Goal: Task Accomplishment & Management: Use online tool/utility

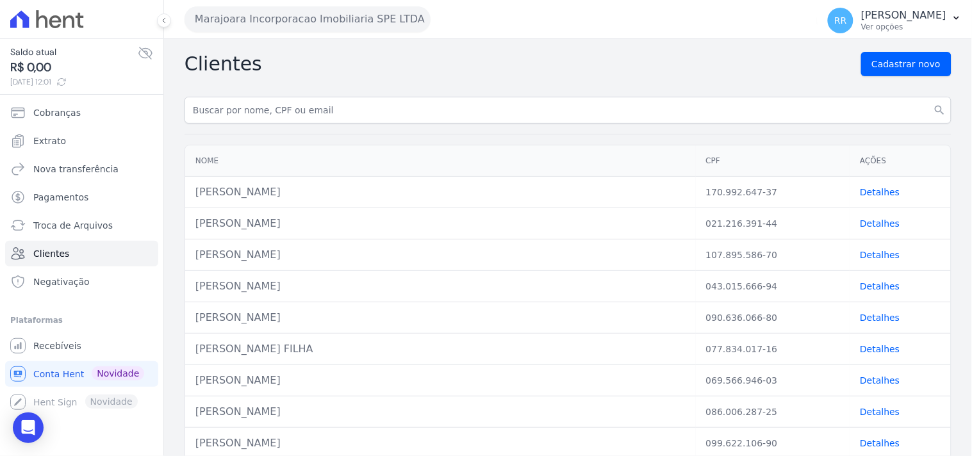
click at [268, 10] on button "Marajoara Incorporacao Imobiliaria SPE LTDA" at bounding box center [308, 19] width 246 height 26
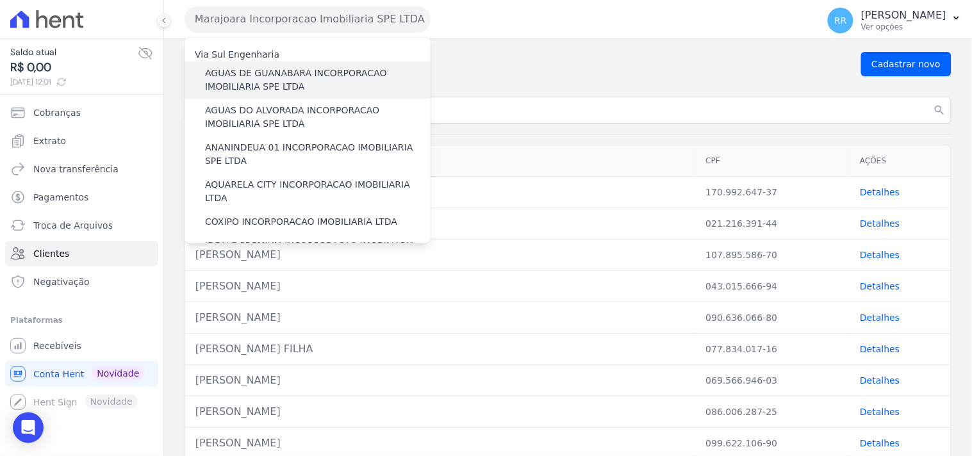
click at [299, 72] on label "AGUAS DE GUANABARA INCORPORACAO IMOBILIARIA SPE LTDA" at bounding box center [318, 80] width 226 height 27
click at [0, 0] on input "AGUAS DE GUANABARA INCORPORACAO IMOBILIARIA SPE LTDA" at bounding box center [0, 0] width 0 height 0
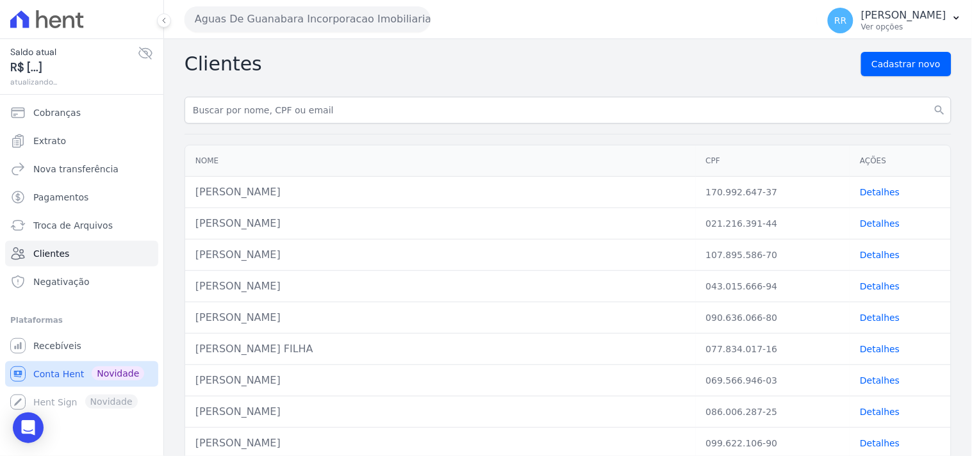
click at [54, 383] on link "Conta Hent Novidade" at bounding box center [81, 374] width 153 height 26
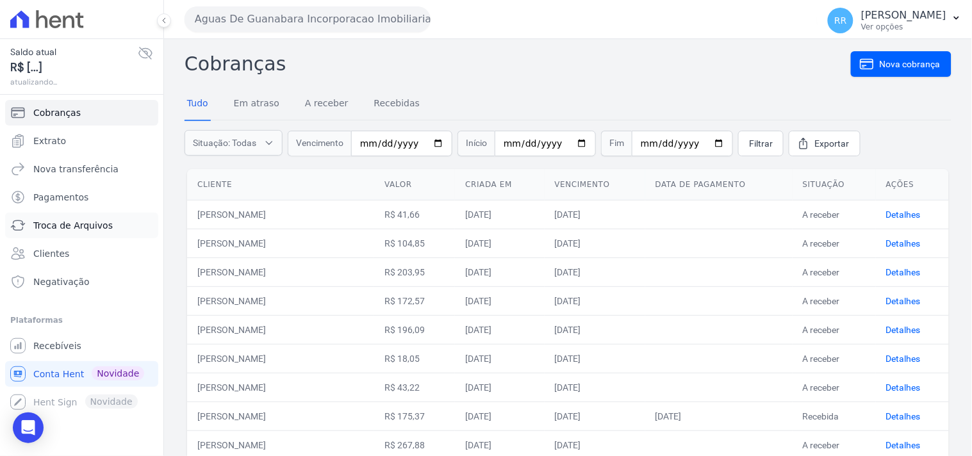
click at [69, 221] on span "Troca de Arquivos" at bounding box center [72, 225] width 79 height 13
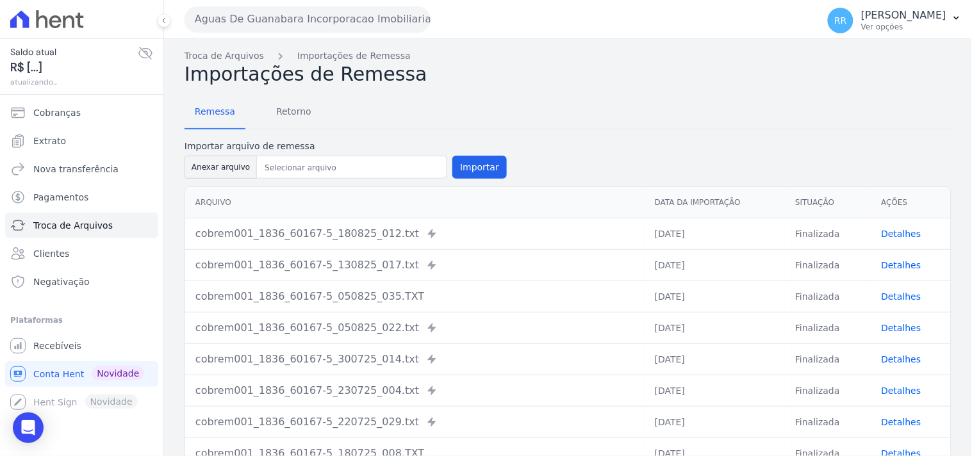
click at [319, 114] on div "Remessa Retorno" at bounding box center [568, 112] width 767 height 33
click at [295, 117] on span "Retorno" at bounding box center [293, 112] width 51 height 26
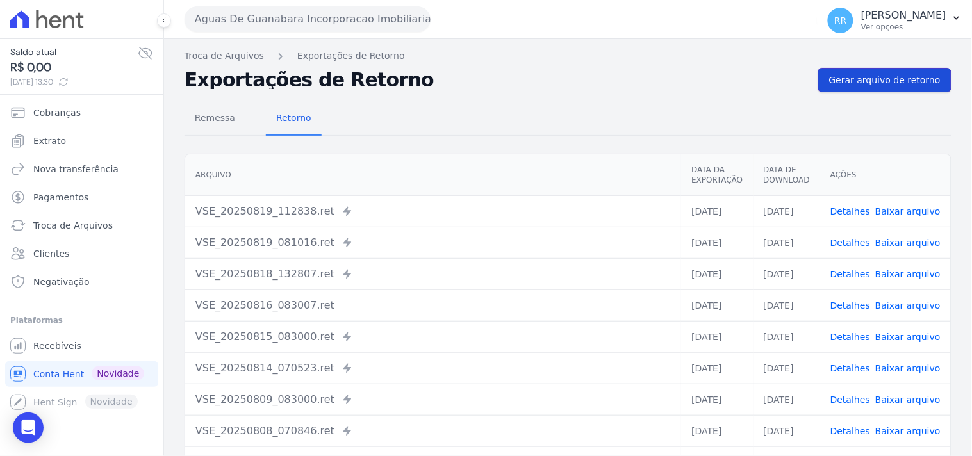
click at [854, 74] on span "Gerar arquivo de retorno" at bounding box center [884, 80] width 111 height 13
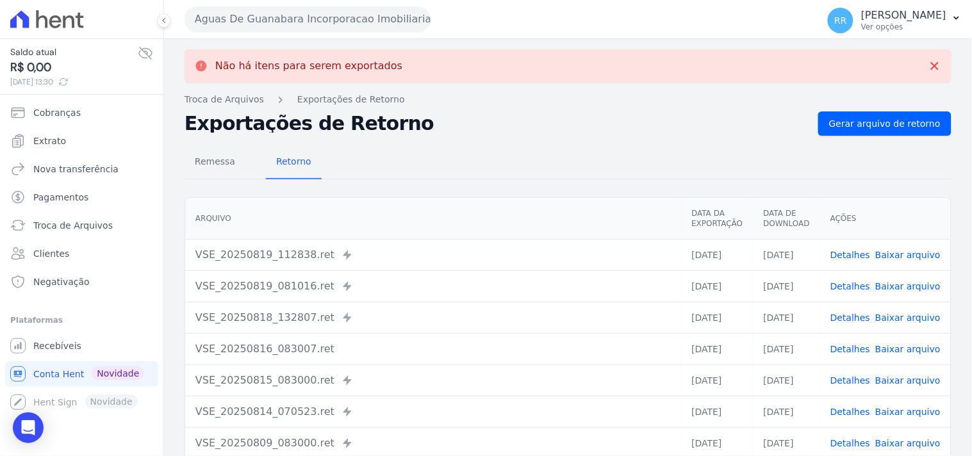
click at [231, 27] on button "Aguas De Guanabara Incorporacao Imobiliaria SPE LTDA" at bounding box center [308, 19] width 246 height 26
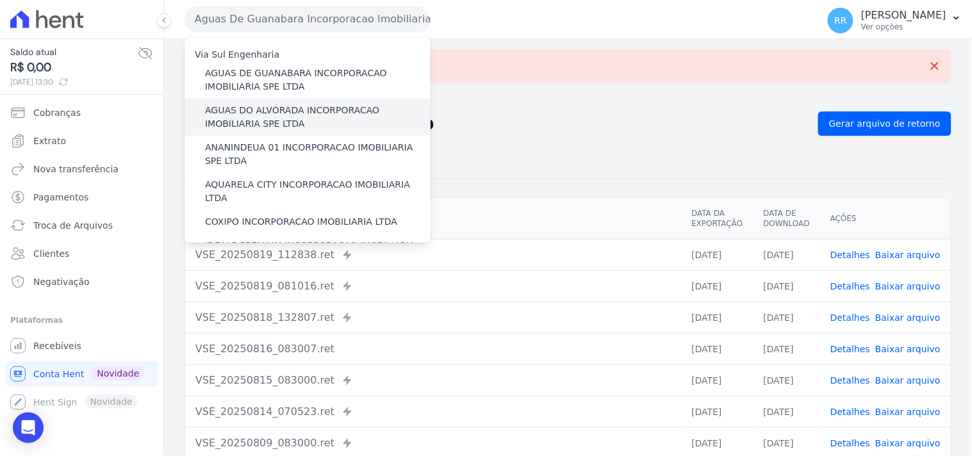
click at [273, 111] on label "AGUAS DO ALVORADA INCORPORACAO IMOBILIARIA SPE LTDA" at bounding box center [318, 117] width 226 height 27
click at [0, 0] on input "AGUAS DO ALVORADA INCORPORACAO IMOBILIARIA SPE LTDA" at bounding box center [0, 0] width 0 height 0
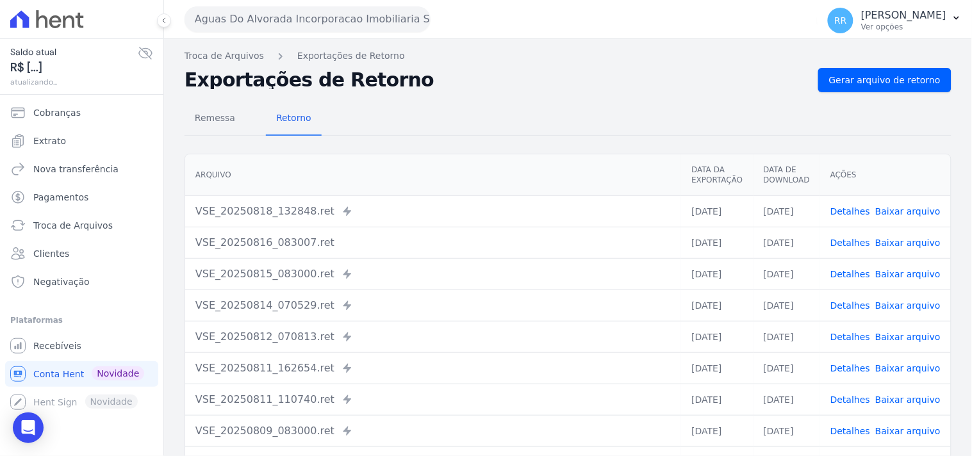
click at [880, 92] on div "Remessa Retorno [GEOGRAPHIC_DATA] Data da Exportação Data de Download Ações VSE…" at bounding box center [568, 323] width 767 height 463
click at [882, 81] on span "Gerar arquivo de retorno" at bounding box center [884, 80] width 111 height 13
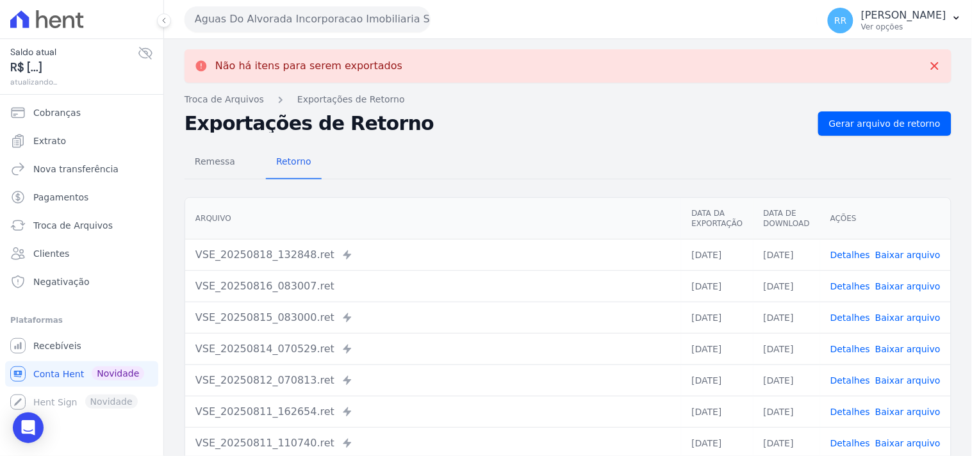
click at [274, 22] on button "Aguas Do Alvorada Incorporacao Imobiliaria SPE LTDA" at bounding box center [308, 19] width 246 height 26
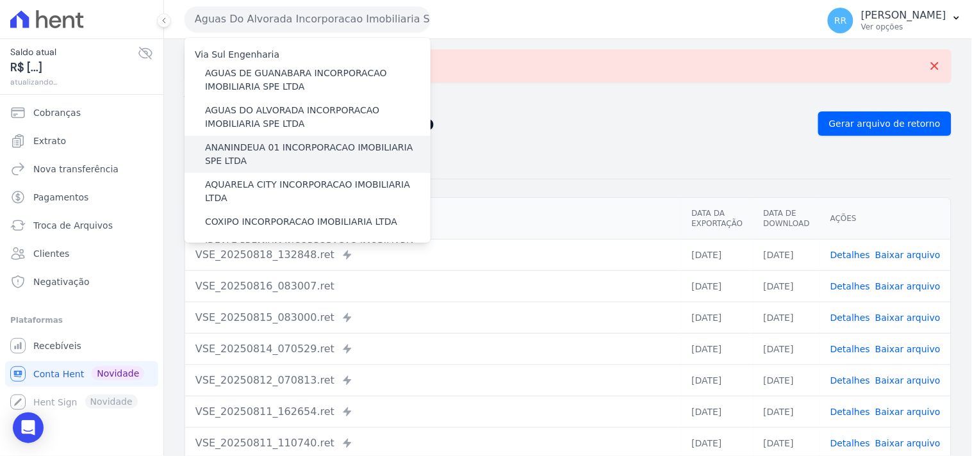
click at [259, 141] on label "ANANINDEUA 01 INCORPORACAO IMOBILIARIA SPE LTDA" at bounding box center [318, 154] width 226 height 27
click at [0, 0] on input "ANANINDEUA 01 INCORPORACAO IMOBILIARIA SPE LTDA" at bounding box center [0, 0] width 0 height 0
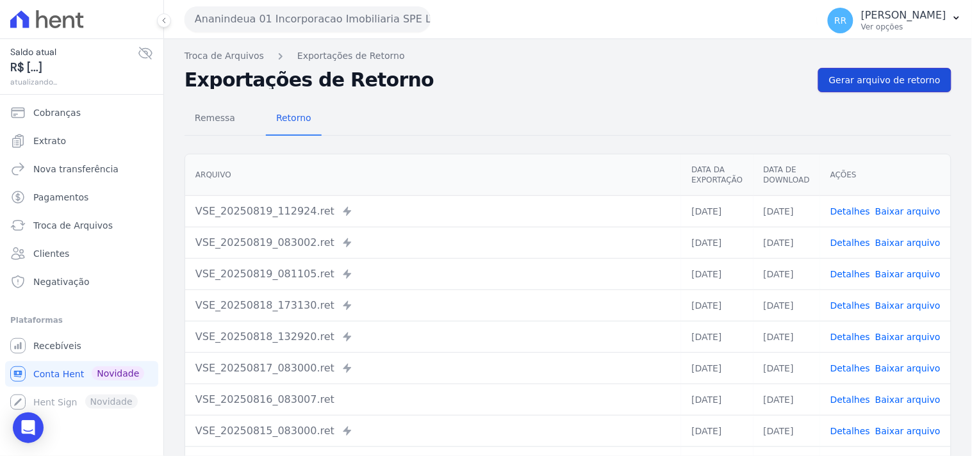
click at [887, 86] on span "Gerar arquivo de retorno" at bounding box center [884, 80] width 111 height 13
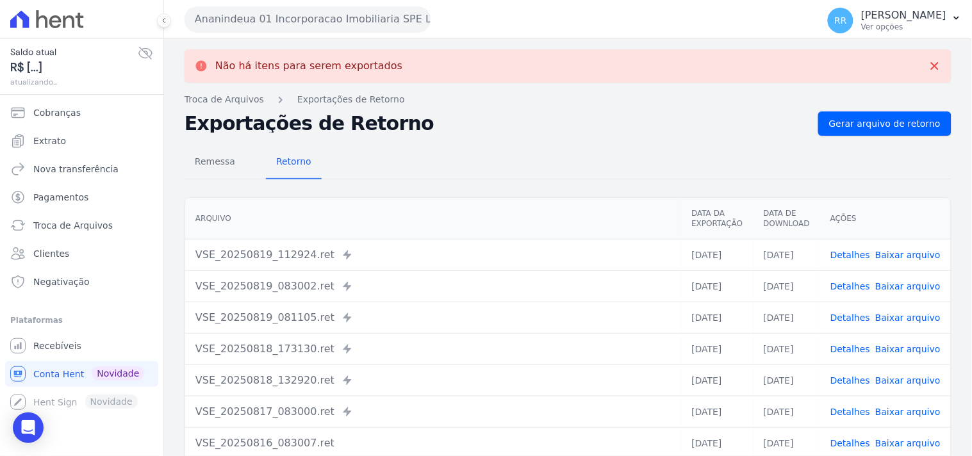
click at [245, 21] on button "Ananindeua 01 Incorporacao Imobiliaria SPE LTDA" at bounding box center [308, 19] width 246 height 26
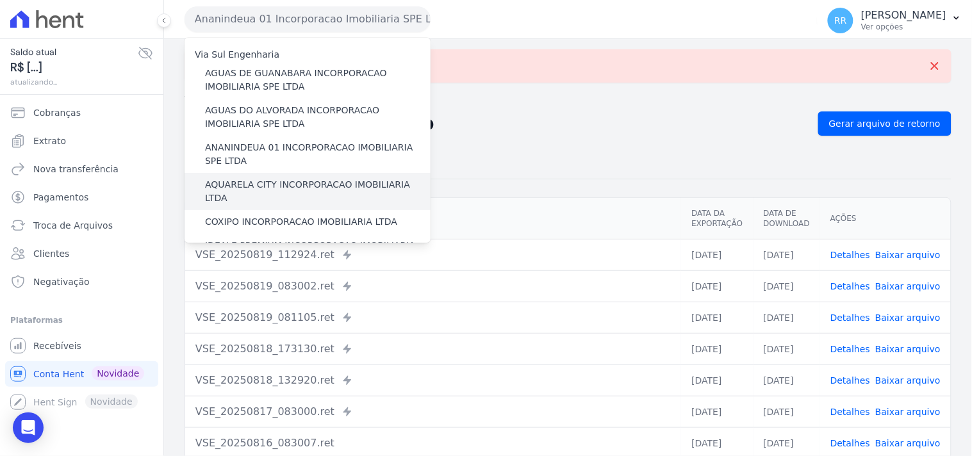
click at [283, 181] on label "AQUARELA CITY INCORPORACAO IMOBILIARIA LTDA" at bounding box center [318, 191] width 226 height 27
click at [0, 0] on input "AQUARELA CITY INCORPORACAO IMOBILIARIA LTDA" at bounding box center [0, 0] width 0 height 0
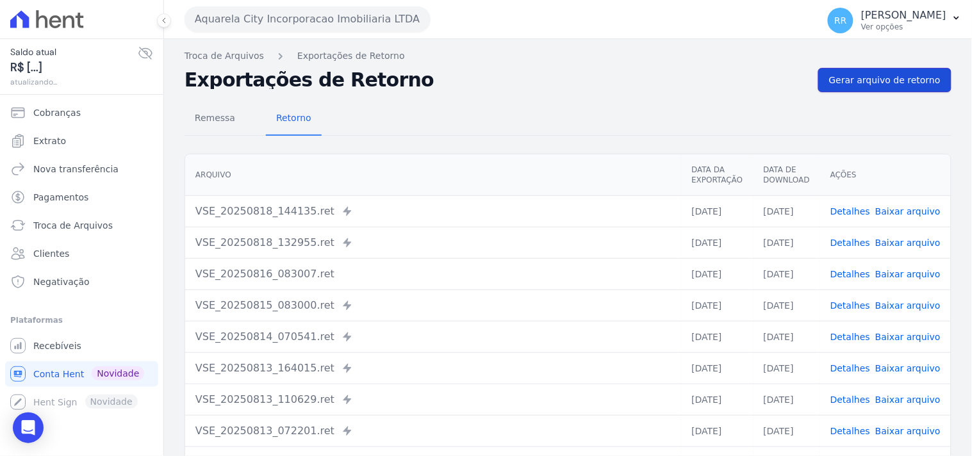
click at [875, 81] on span "Gerar arquivo de retorno" at bounding box center [884, 80] width 111 height 13
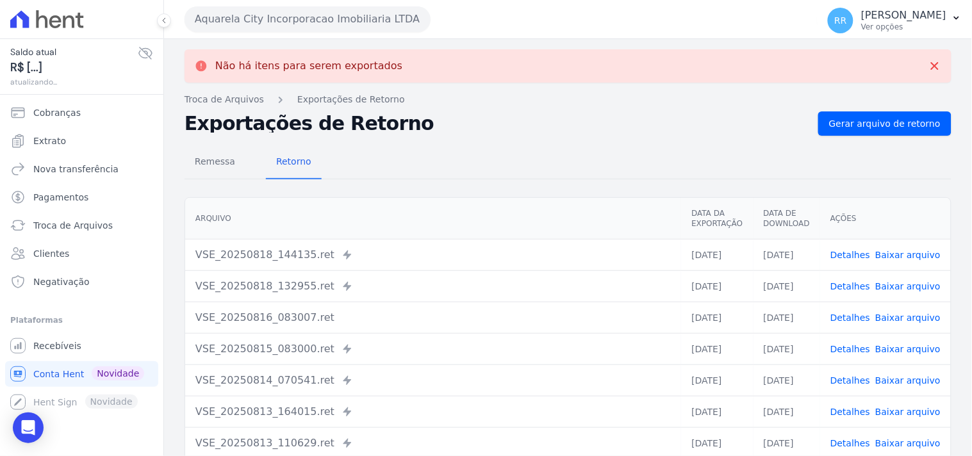
click at [225, 18] on button "Aquarela City Incorporacao Imobiliaria LTDA" at bounding box center [308, 19] width 246 height 26
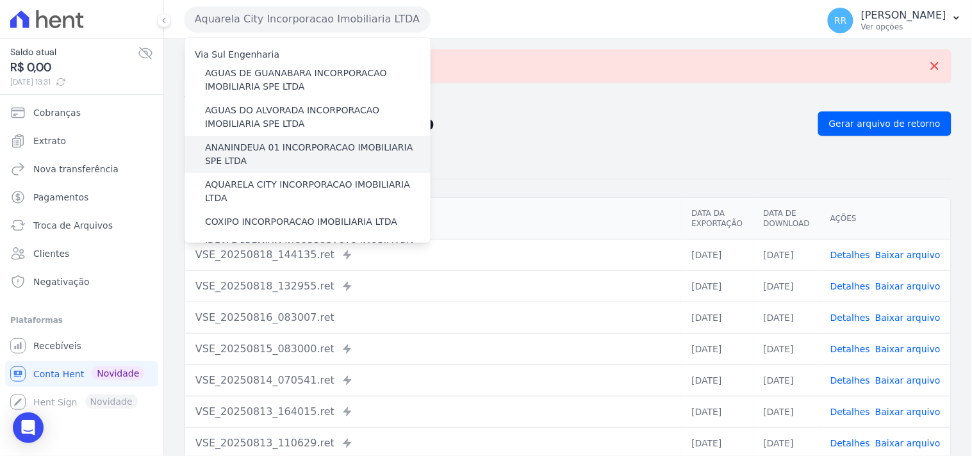
scroll to position [47, 0]
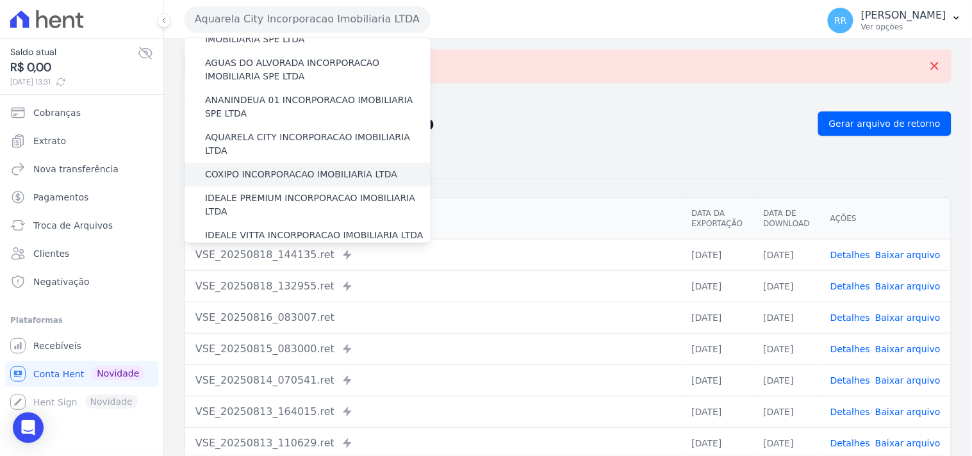
click at [259, 168] on label "COXIPO INCORPORACAO IMOBILIARIA LTDA" at bounding box center [301, 174] width 192 height 13
click at [0, 0] on input "COXIPO INCORPORACAO IMOBILIARIA LTDA" at bounding box center [0, 0] width 0 height 0
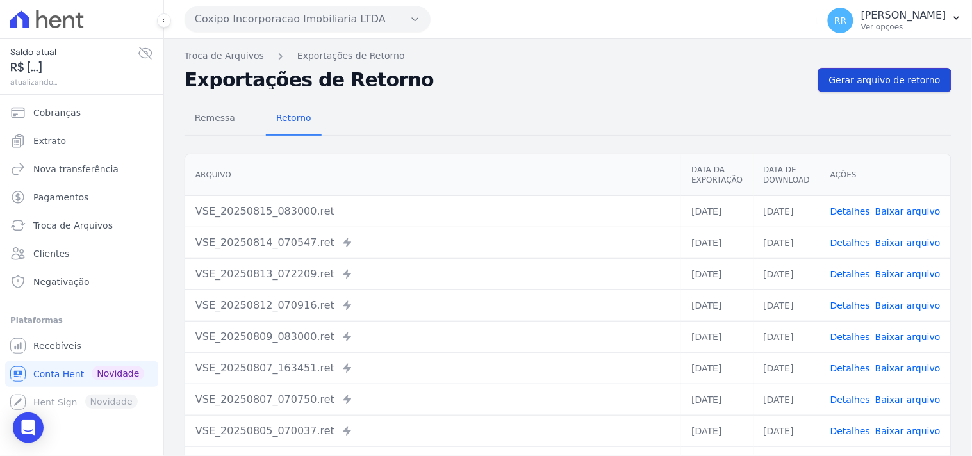
click at [850, 90] on link "Gerar arquivo de retorno" at bounding box center [884, 80] width 133 height 24
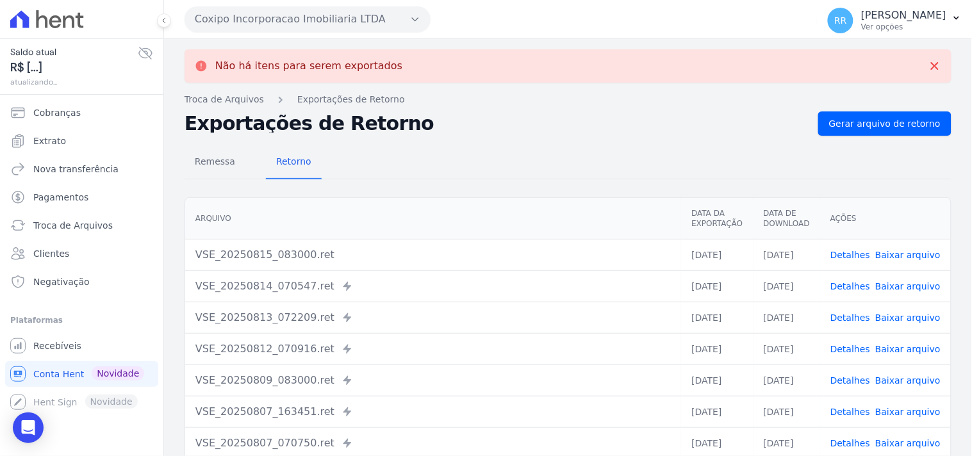
click at [265, 21] on button "Coxipo Incorporacao Imobiliaria LTDA" at bounding box center [308, 19] width 246 height 26
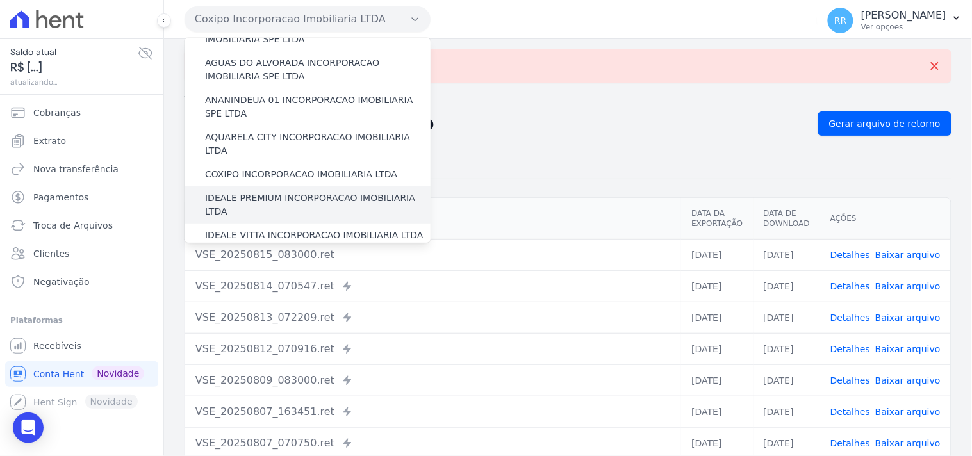
click at [254, 192] on label "IDEALE PREMIUM INCORPORACAO IMOBILIARIA LTDA" at bounding box center [318, 205] width 226 height 27
click at [0, 0] on input "IDEALE PREMIUM INCORPORACAO IMOBILIARIA LTDA" at bounding box center [0, 0] width 0 height 0
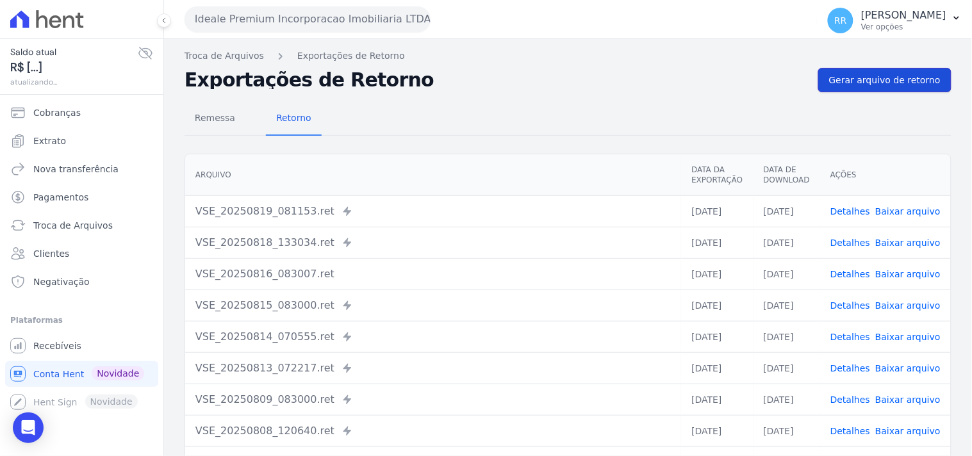
click at [837, 85] on span "Gerar arquivo de retorno" at bounding box center [884, 80] width 111 height 13
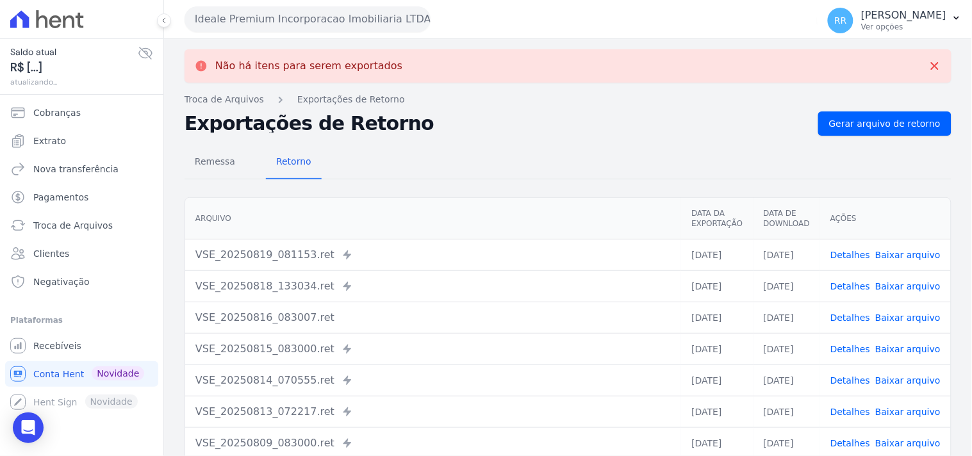
click at [259, 15] on button "Ideale Premium Incorporacao Imobiliaria LTDA" at bounding box center [308, 19] width 246 height 26
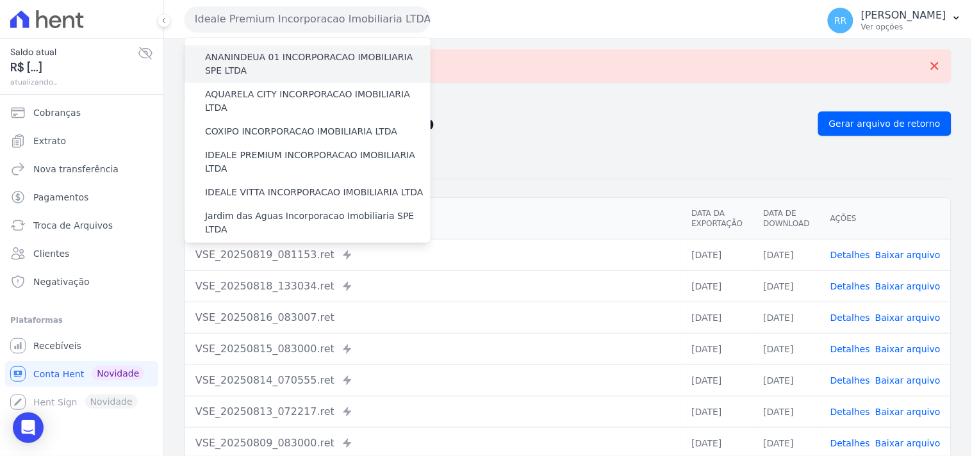
scroll to position [94, 0]
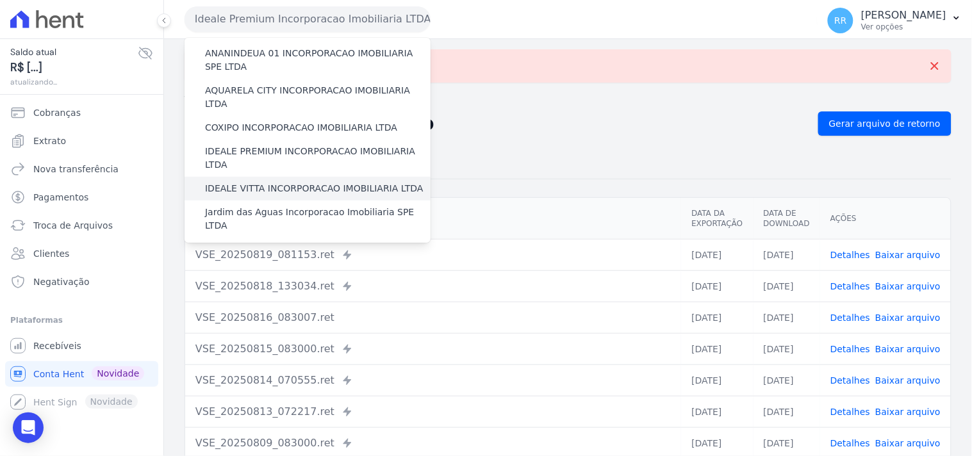
click at [263, 182] on label "IDEALE VITTA INCORPORACAO IMOBILIARIA LTDA" at bounding box center [314, 188] width 218 height 13
click at [0, 0] on input "IDEALE VITTA INCORPORACAO IMOBILIARIA LTDA" at bounding box center [0, 0] width 0 height 0
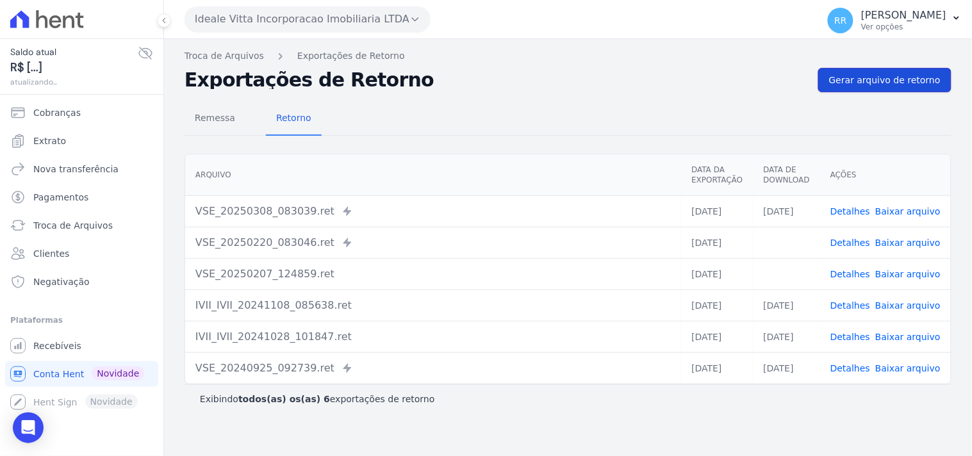
click at [874, 82] on span "Gerar arquivo de retorno" at bounding box center [884, 80] width 111 height 13
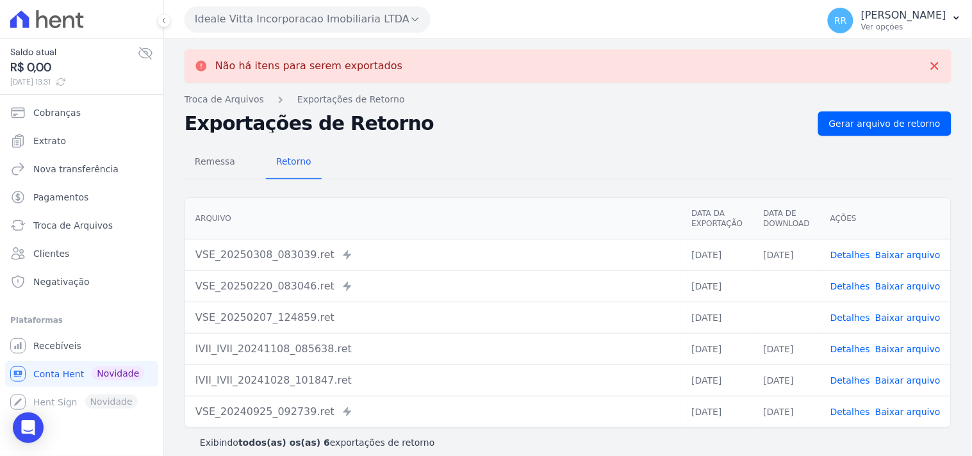
click at [311, 18] on button "Ideale Vitta Incorporacao Imobiliaria LTDA" at bounding box center [308, 19] width 246 height 26
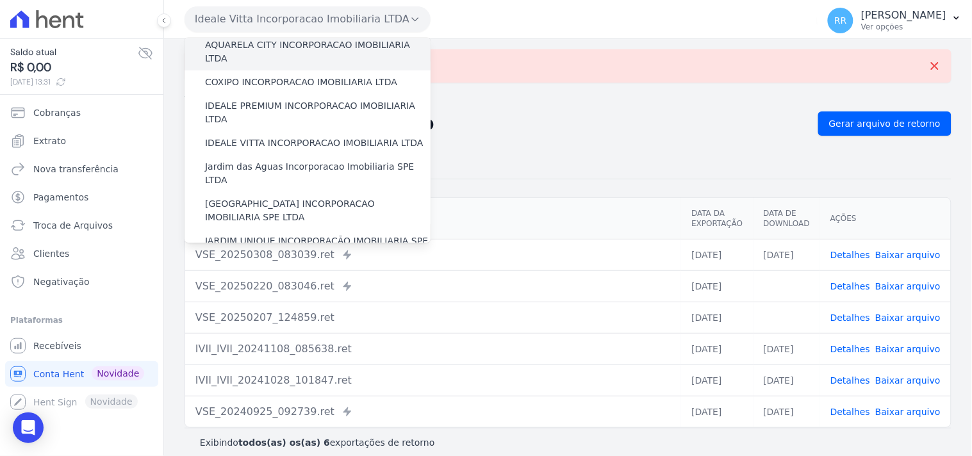
scroll to position [165, 0]
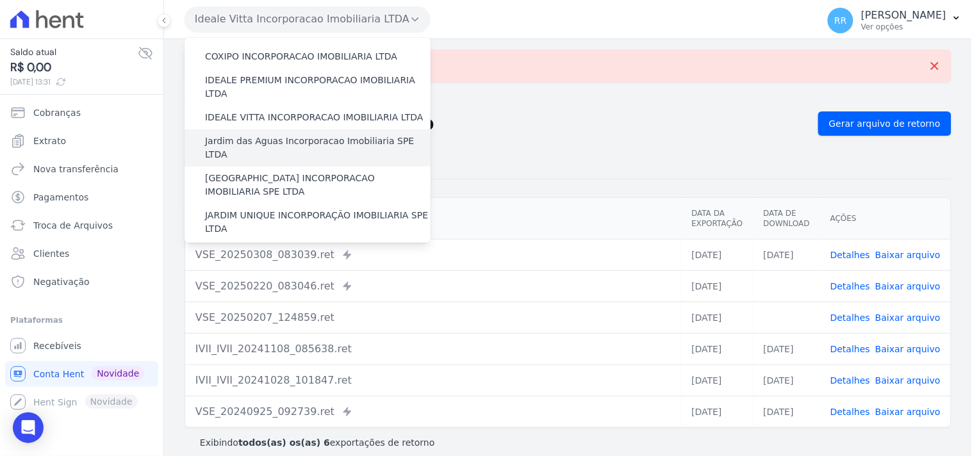
click at [277, 135] on label "Jardim das Aguas Incorporacao Imobiliaria SPE LTDA" at bounding box center [318, 148] width 226 height 27
click at [0, 0] on input "Jardim das Aguas Incorporacao Imobiliaria SPE LTDA" at bounding box center [0, 0] width 0 height 0
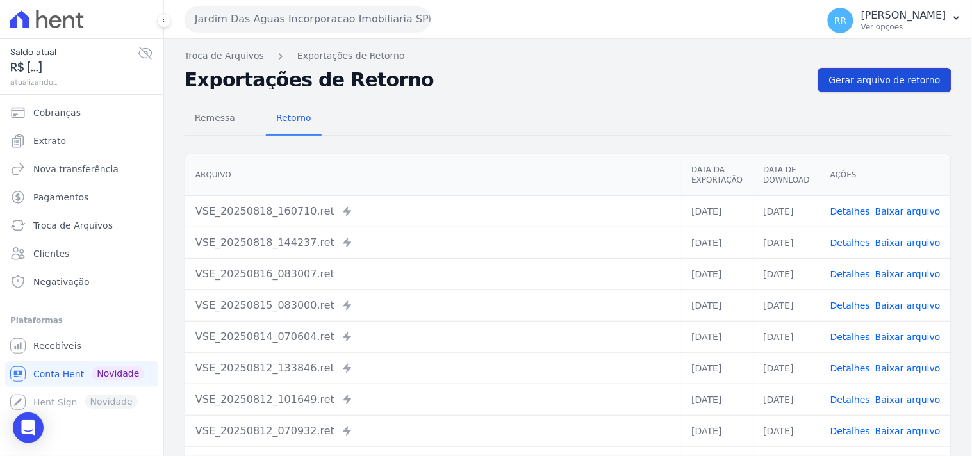
click at [867, 80] on span "Gerar arquivo de retorno" at bounding box center [884, 80] width 111 height 13
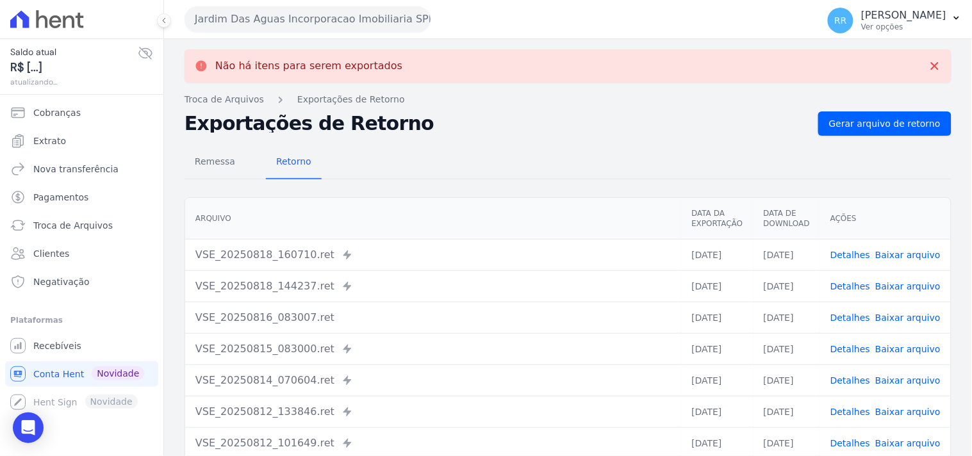
click at [315, 19] on button "Jardim Das Aguas Incorporacao Imobiliaria SPE LTDA" at bounding box center [308, 19] width 246 height 26
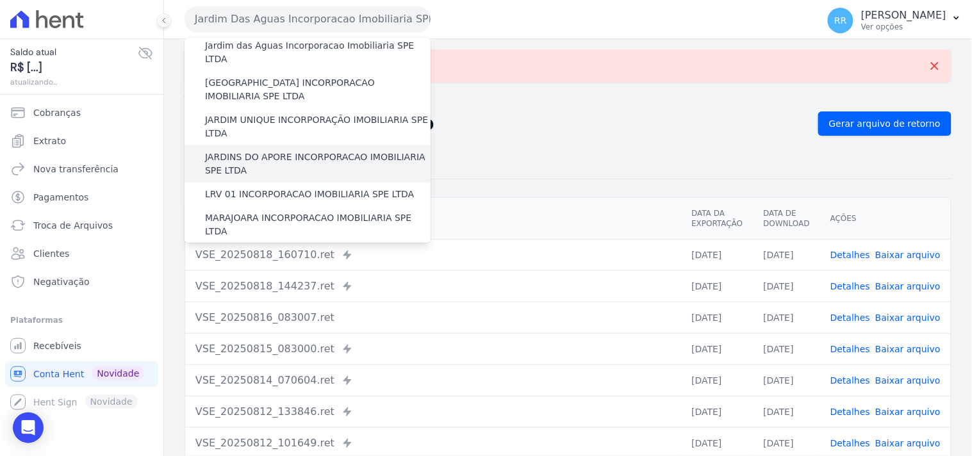
scroll to position [213, 0]
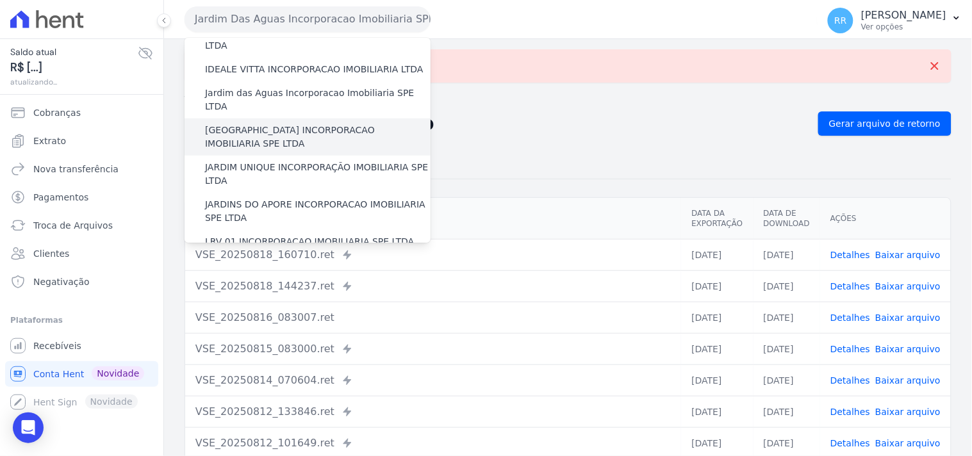
click at [260, 124] on label "[GEOGRAPHIC_DATA] INCORPORACAO IMOBILIARIA SPE LTDA" at bounding box center [318, 137] width 226 height 27
click at [0, 0] on input "[GEOGRAPHIC_DATA] INCORPORACAO IMOBILIARIA SPE LTDA" at bounding box center [0, 0] width 0 height 0
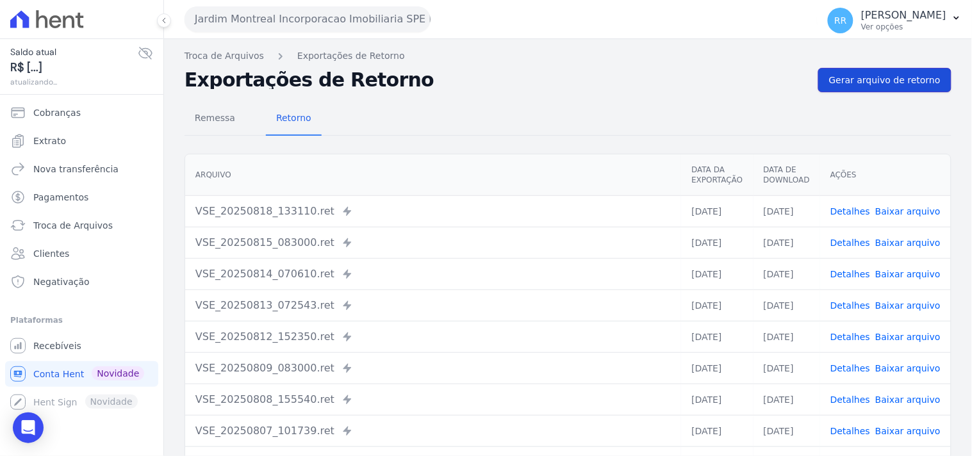
click at [878, 74] on span "Gerar arquivo de retorno" at bounding box center [884, 80] width 111 height 13
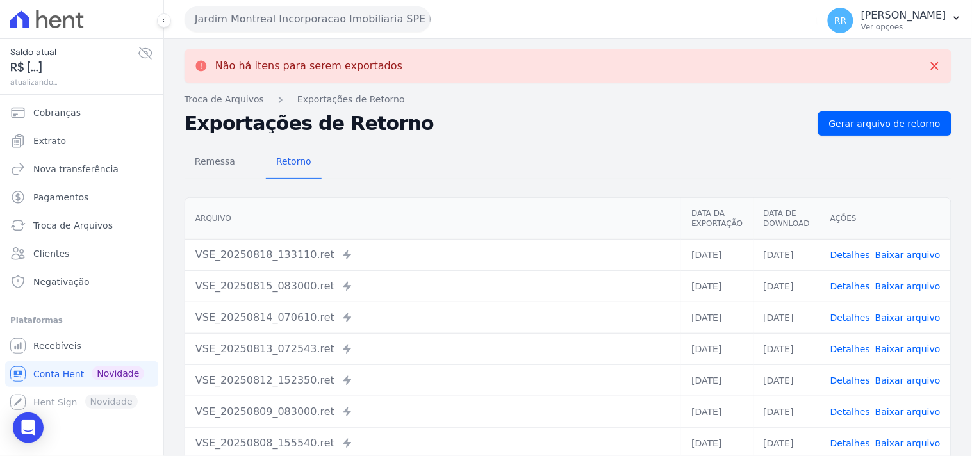
click at [252, 21] on button "Jardim Montreal Incorporacao Imobiliaria SPE LTDA" at bounding box center [308, 19] width 246 height 26
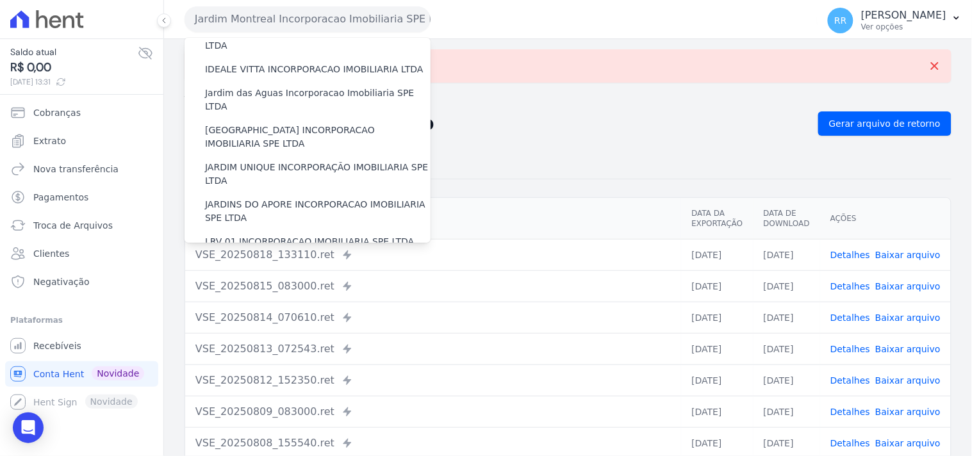
click at [274, 161] on label "JARDIM UNIQUE INCORPORAÇÃO IMOBILIARIA SPE LTDA" at bounding box center [318, 174] width 226 height 27
click at [0, 0] on input "JARDIM UNIQUE INCORPORAÇÃO IMOBILIARIA SPE LTDA" at bounding box center [0, 0] width 0 height 0
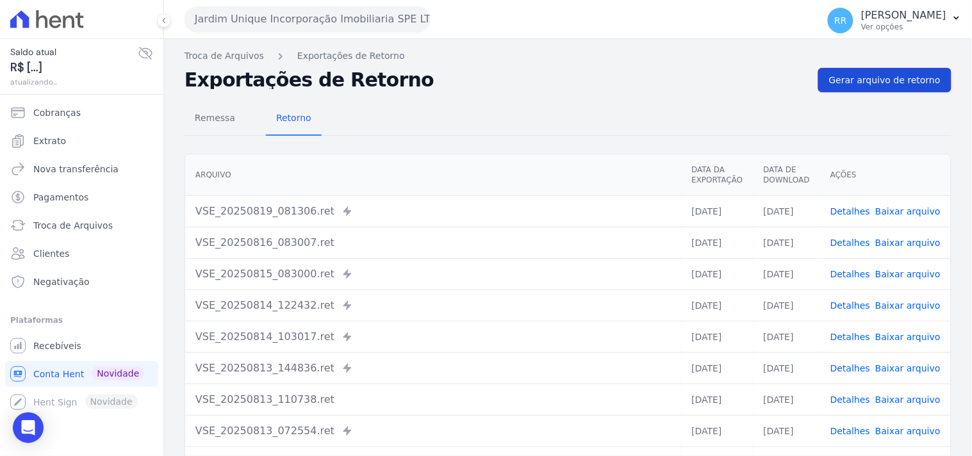
click at [869, 77] on span "Gerar arquivo de retorno" at bounding box center [884, 80] width 111 height 13
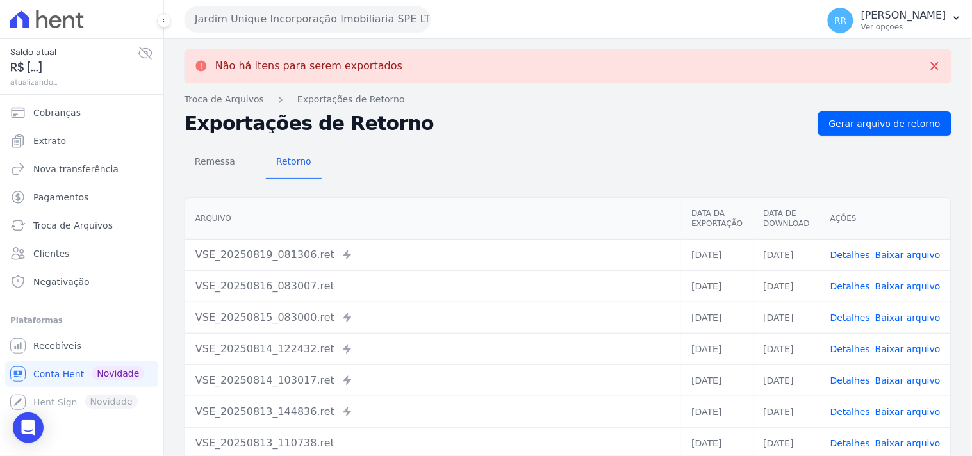
click at [867, 159] on div "Remessa Retorno" at bounding box center [568, 162] width 767 height 33
click at [865, 135] on link "Gerar arquivo de retorno" at bounding box center [884, 123] width 133 height 24
click at [865, 125] on span "Gerar arquivo de retorno" at bounding box center [884, 123] width 111 height 13
click at [248, 17] on button "Jardim Unique Incorporação Imobiliaria SPE LTDA" at bounding box center [308, 19] width 246 height 26
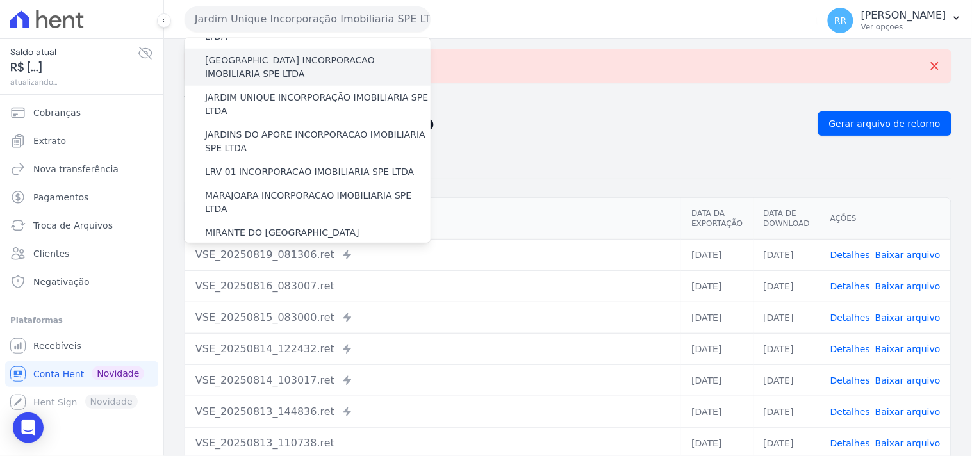
scroll to position [284, 0]
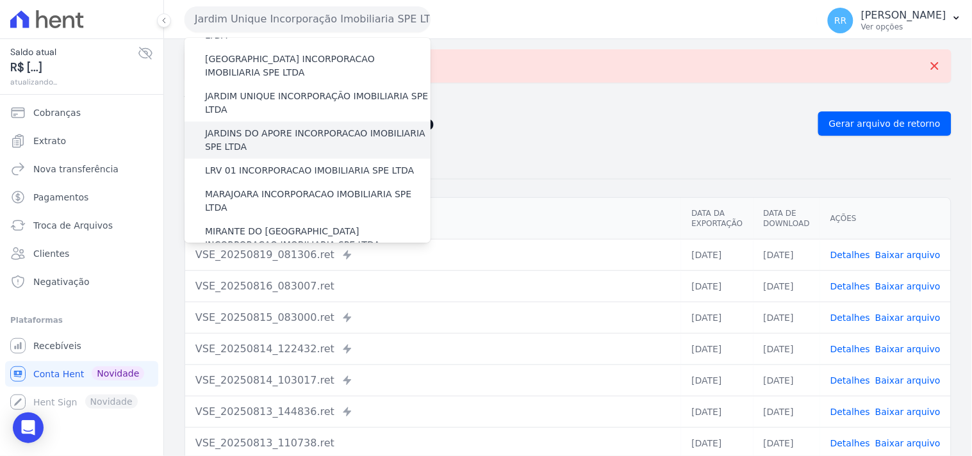
click at [263, 127] on label "JARDINS DO APORE INCORPORACAO IMOBILIARIA SPE LTDA" at bounding box center [318, 140] width 226 height 27
click at [0, 0] on input "JARDINS DO APORE INCORPORACAO IMOBILIARIA SPE LTDA" at bounding box center [0, 0] width 0 height 0
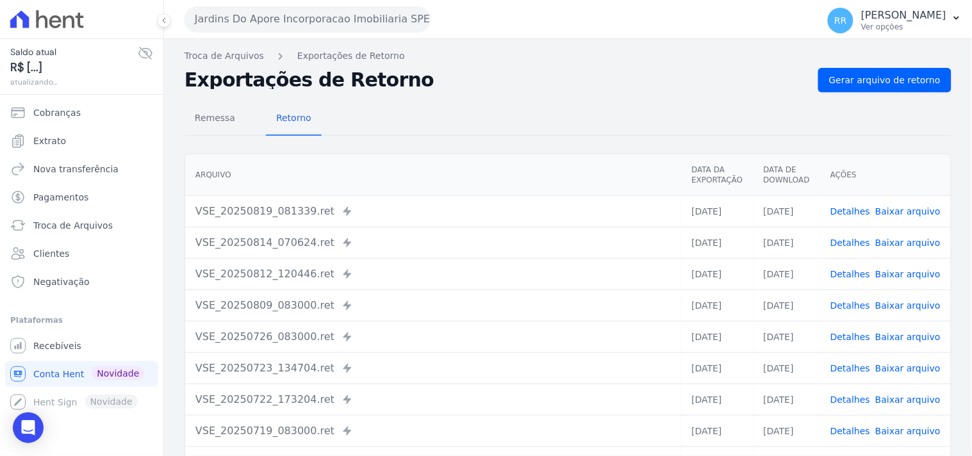
click at [891, 63] on div "Troca de Arquivos Exportações de Retorno Exportações de Retorno Gerar arquivo d…" at bounding box center [568, 302] width 808 height 527
click at [882, 74] on span "Gerar arquivo de retorno" at bounding box center [884, 80] width 111 height 13
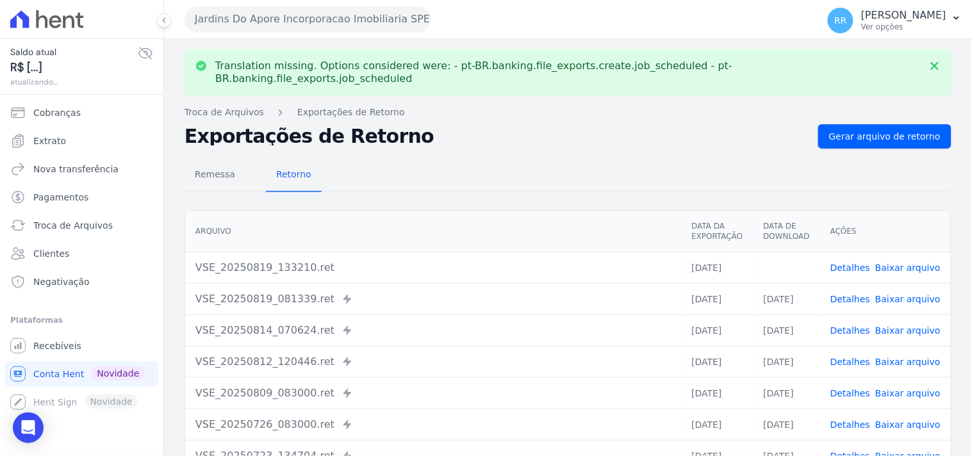
click at [890, 263] on link "Baixar arquivo" at bounding box center [907, 268] width 65 height 10
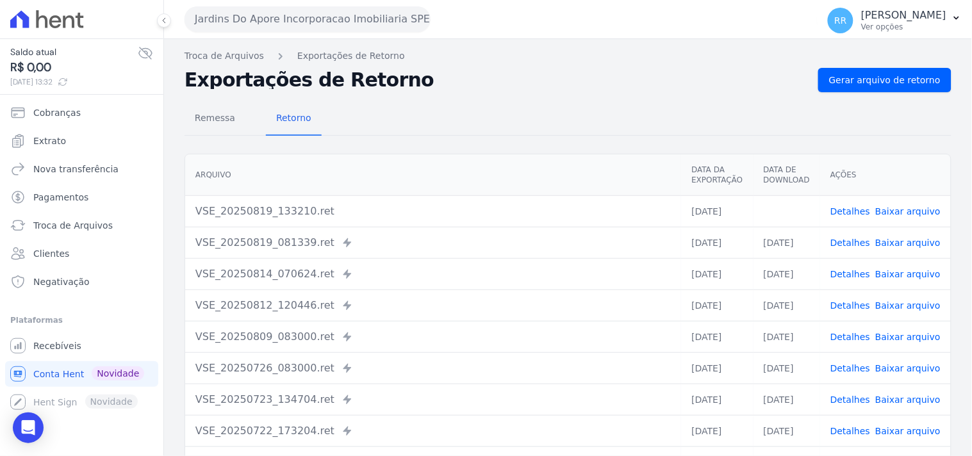
click at [317, 28] on button "Jardins Do Apore Incorporacao Imobiliaria SPE LTDA" at bounding box center [308, 19] width 246 height 26
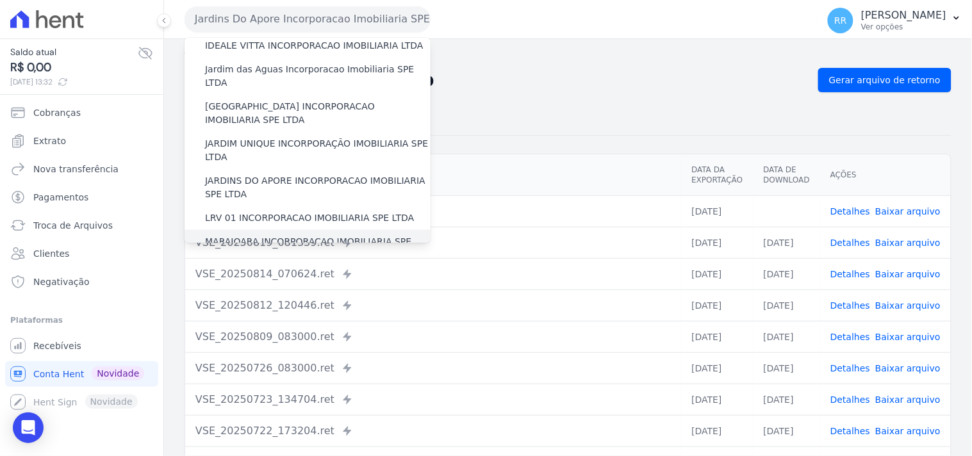
scroll to position [261, 0]
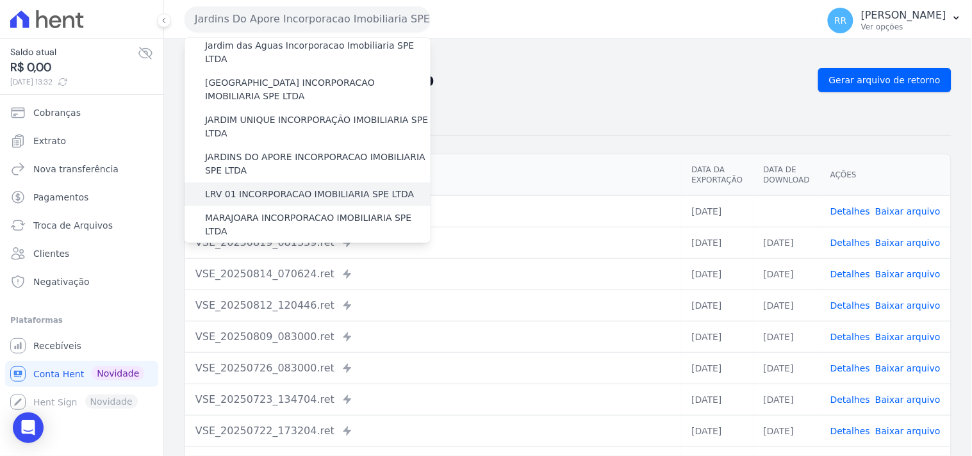
click at [272, 188] on label "LRV 01 INCORPORACAO IMOBILIARIA SPE LTDA" at bounding box center [309, 194] width 209 height 13
click at [0, 0] on input "LRV 01 INCORPORACAO IMOBILIARIA SPE LTDA" at bounding box center [0, 0] width 0 height 0
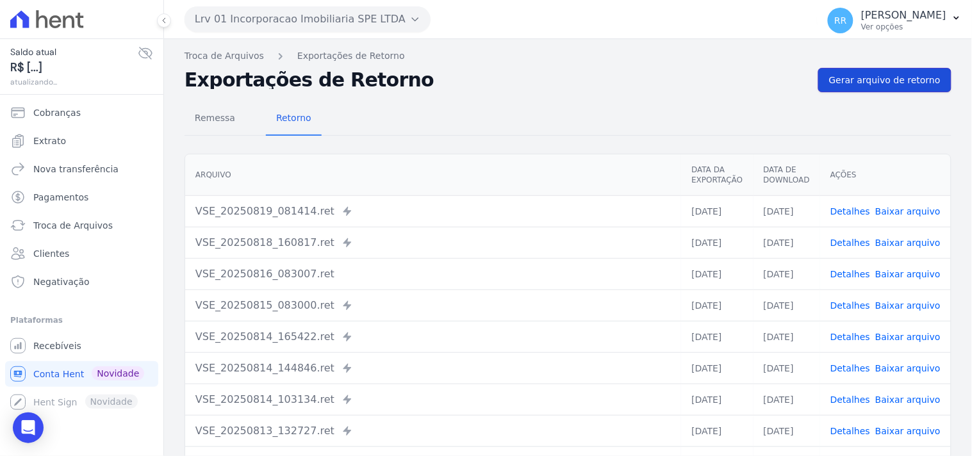
click at [869, 72] on link "Gerar arquivo de retorno" at bounding box center [884, 80] width 133 height 24
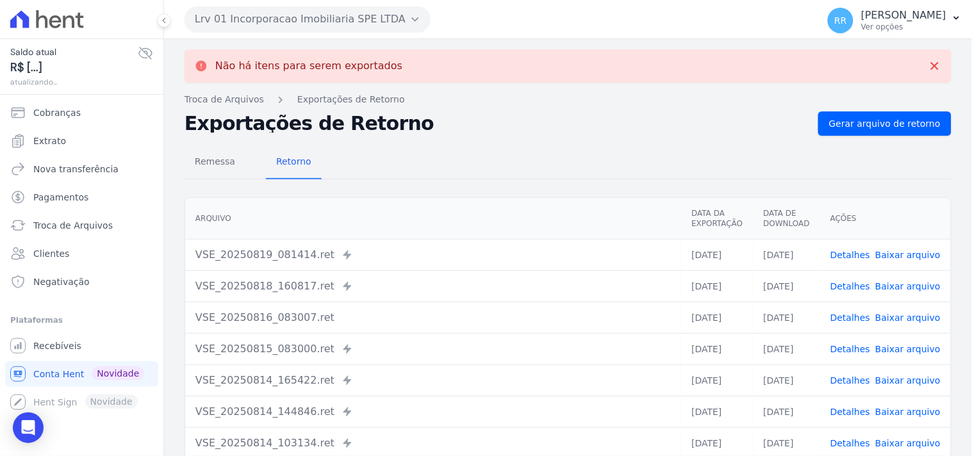
click at [244, 19] on button "Lrv 01 Incorporacao Imobiliaria SPE LTDA" at bounding box center [308, 19] width 246 height 26
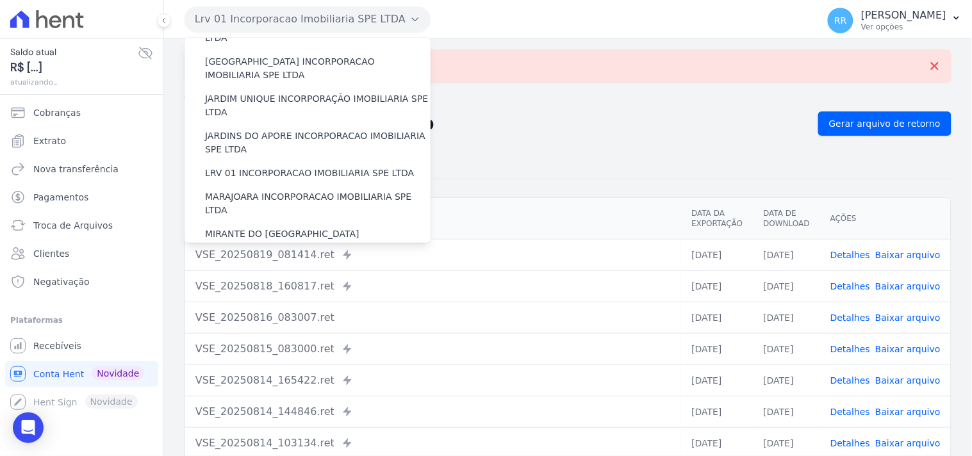
scroll to position [332, 0]
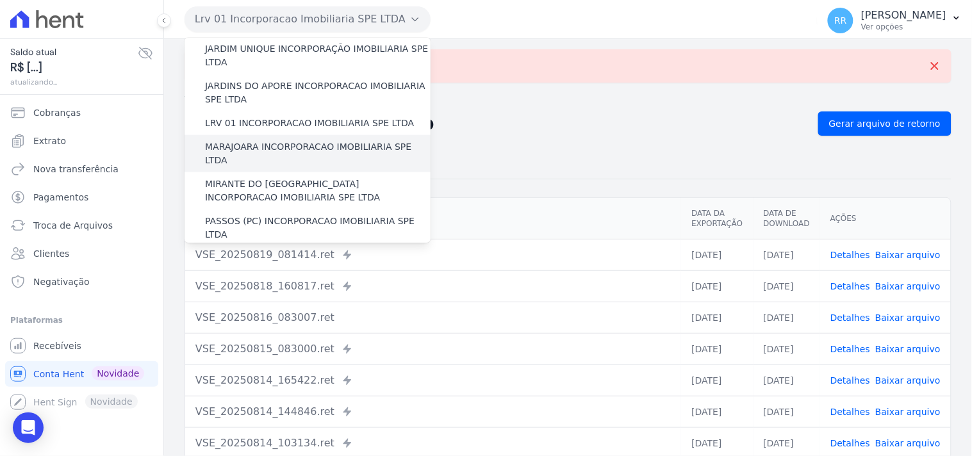
click at [254, 140] on label "MARAJOARA INCORPORACAO IMOBILIARIA SPE LTDA" at bounding box center [318, 153] width 226 height 27
click at [0, 0] on input "MARAJOARA INCORPORACAO IMOBILIARIA SPE LTDA" at bounding box center [0, 0] width 0 height 0
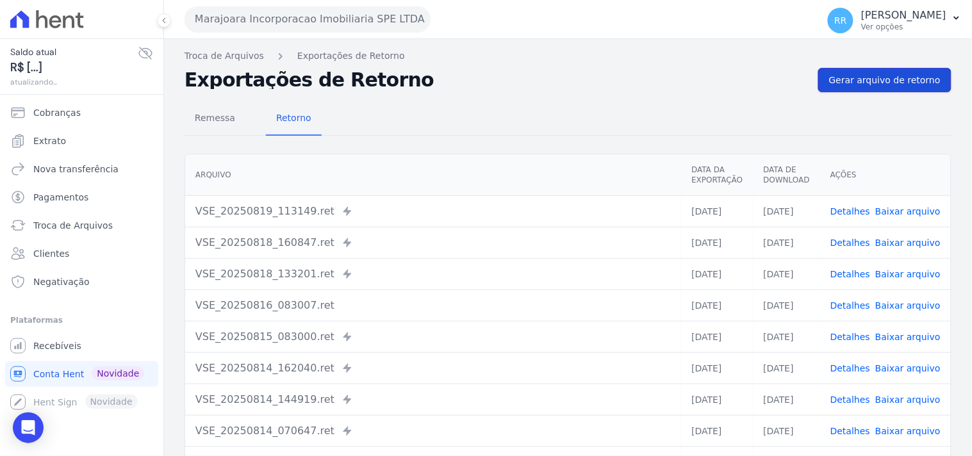
click at [880, 83] on span "Gerar arquivo de retorno" at bounding box center [884, 80] width 111 height 13
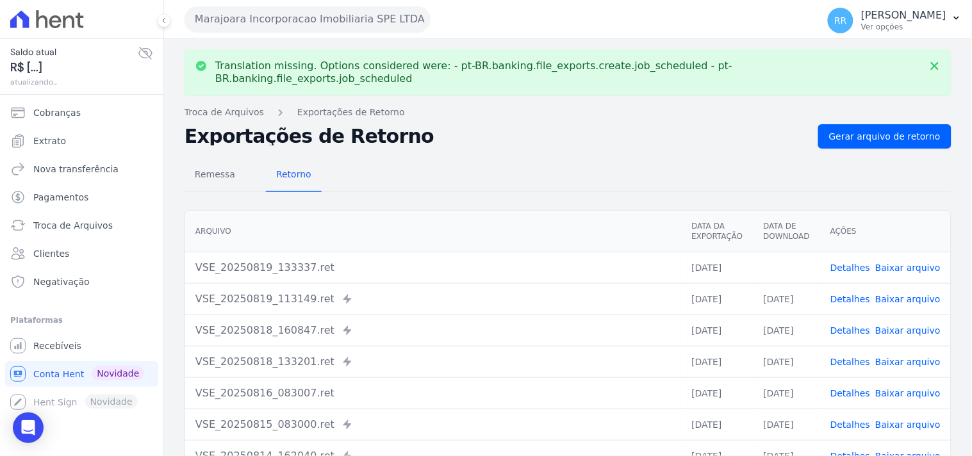
click at [899, 263] on link "Baixar arquivo" at bounding box center [907, 268] width 65 height 10
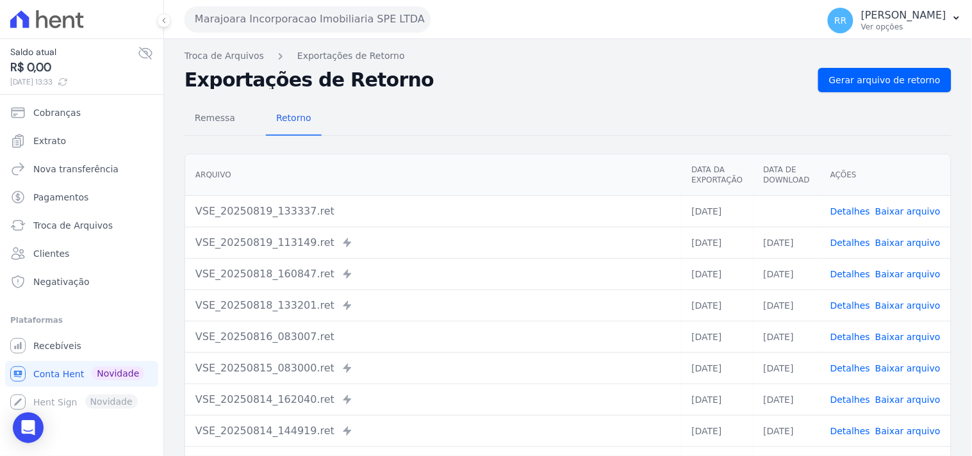
click at [497, 131] on div "Remessa Retorno" at bounding box center [568, 119] width 767 height 33
drag, startPoint x: 289, startPoint y: 14, endPoint x: 284, endPoint y: 20, distance: 7.3
click at [284, 20] on button "Marajoara Incorporacao Imobiliaria SPE LTDA" at bounding box center [308, 19] width 246 height 26
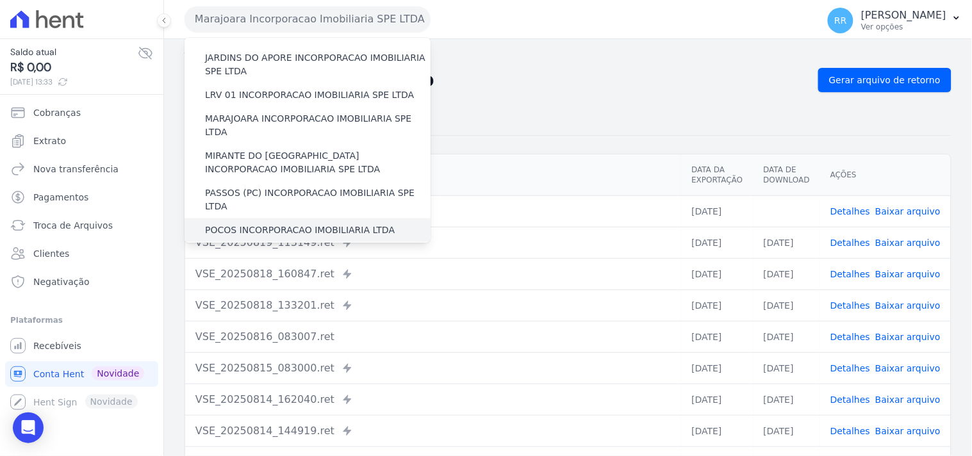
scroll to position [356, 0]
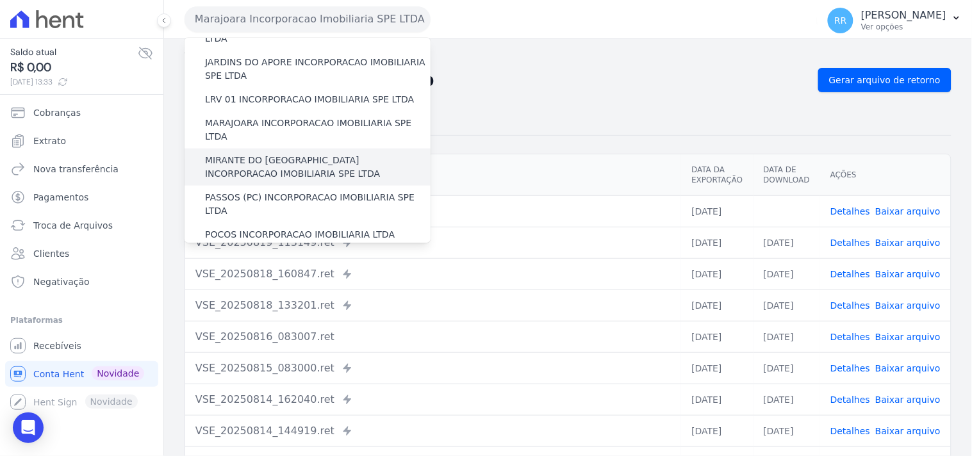
click at [240, 154] on label "MIRANTE DO [GEOGRAPHIC_DATA] INCORPORACAO IMOBILIARIA SPE LTDA" at bounding box center [318, 167] width 226 height 27
click at [0, 0] on input "MIRANTE DO [GEOGRAPHIC_DATA] INCORPORACAO IMOBILIARIA SPE LTDA" at bounding box center [0, 0] width 0 height 0
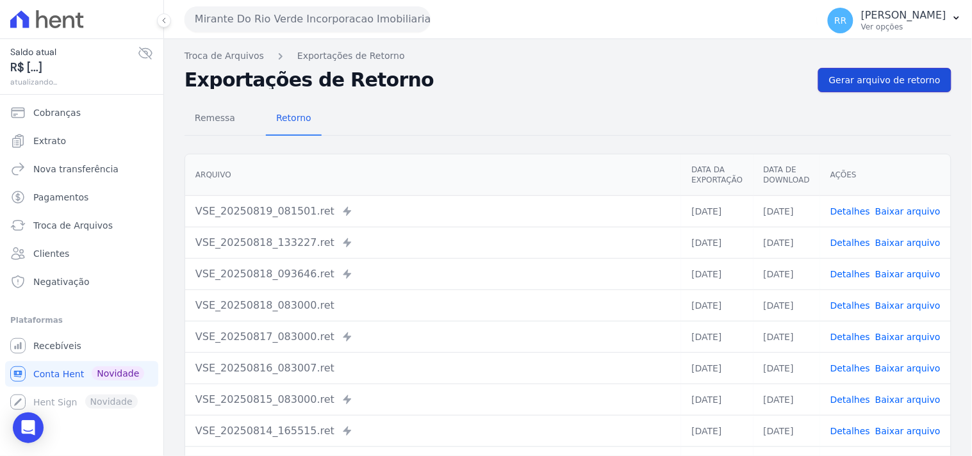
click at [882, 77] on span "Gerar arquivo de retorno" at bounding box center [884, 80] width 111 height 13
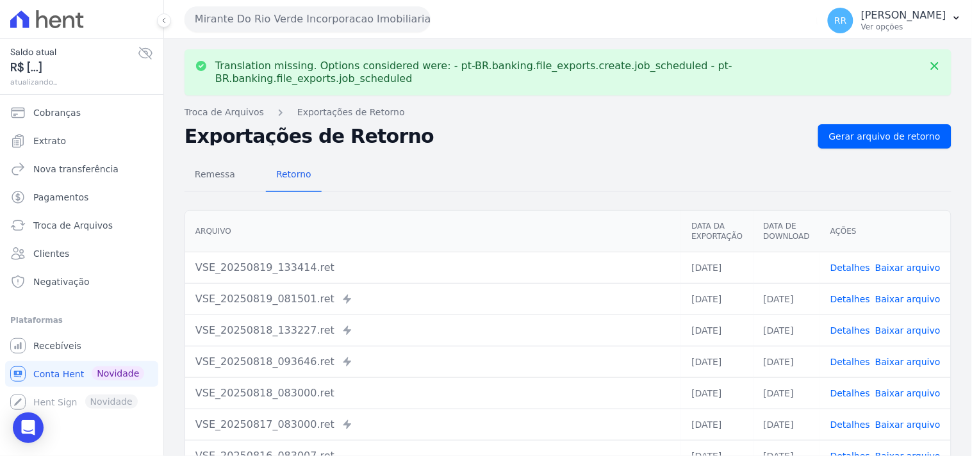
click at [923, 252] on td "Detalhes Baixar arquivo" at bounding box center [885, 267] width 131 height 31
click at [921, 252] on td "Detalhes Baixar arquivo" at bounding box center [885, 267] width 131 height 31
click at [917, 263] on link "Baixar arquivo" at bounding box center [907, 268] width 65 height 10
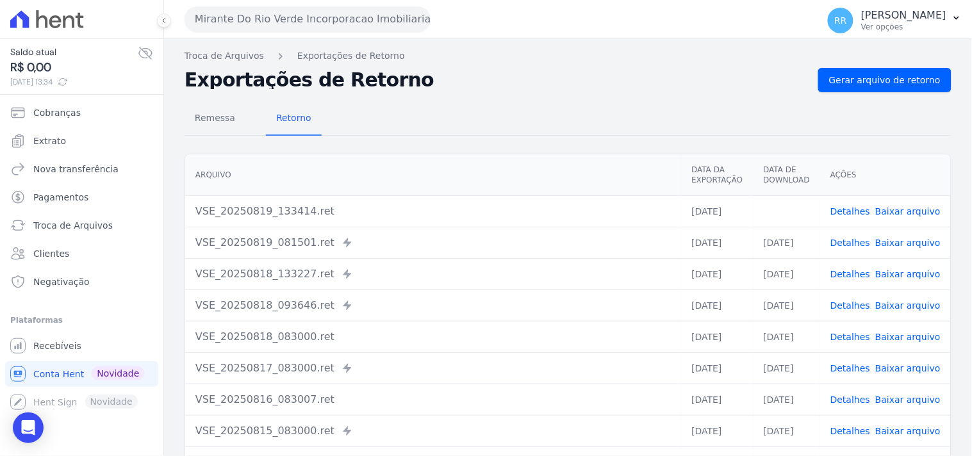
click at [369, 144] on div "Remessa Retorno [GEOGRAPHIC_DATA] Data da Exportação Data de Download Ações VSE…" at bounding box center [568, 323] width 767 height 463
click at [315, 13] on button "Mirante Do Rio Verde Incorporacao Imobiliaria SPE LTDA" at bounding box center [308, 19] width 246 height 26
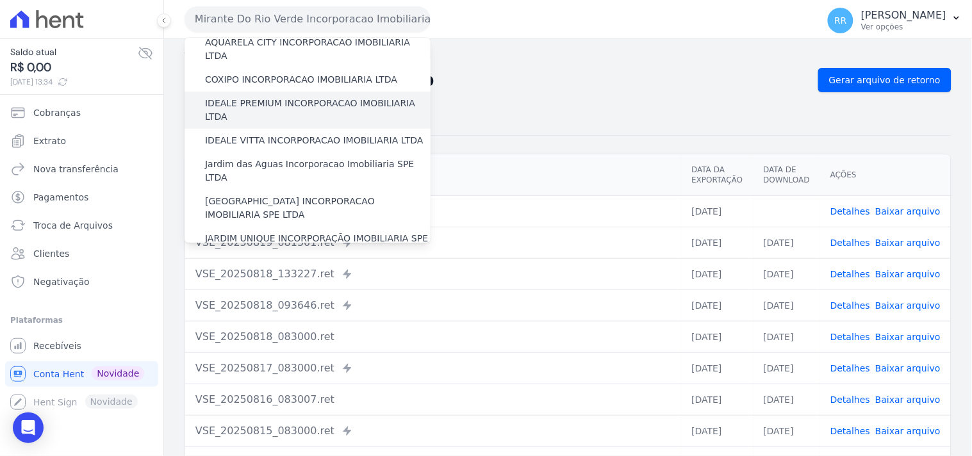
scroll to position [308, 0]
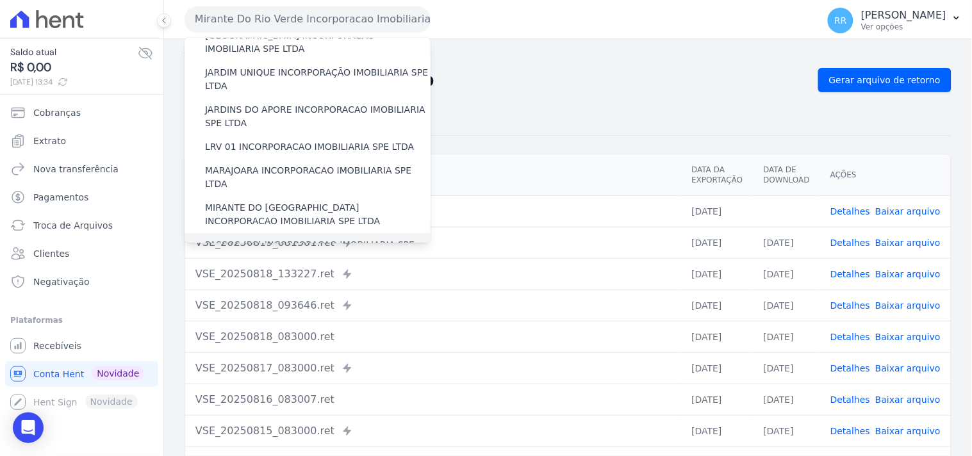
click at [231, 238] on label "PASSOS (PC) INCORPORACAO IMOBILIARIA SPE LTDA" at bounding box center [318, 251] width 226 height 27
click at [0, 0] on input "PASSOS (PC) INCORPORACAO IMOBILIARIA SPE LTDA" at bounding box center [0, 0] width 0 height 0
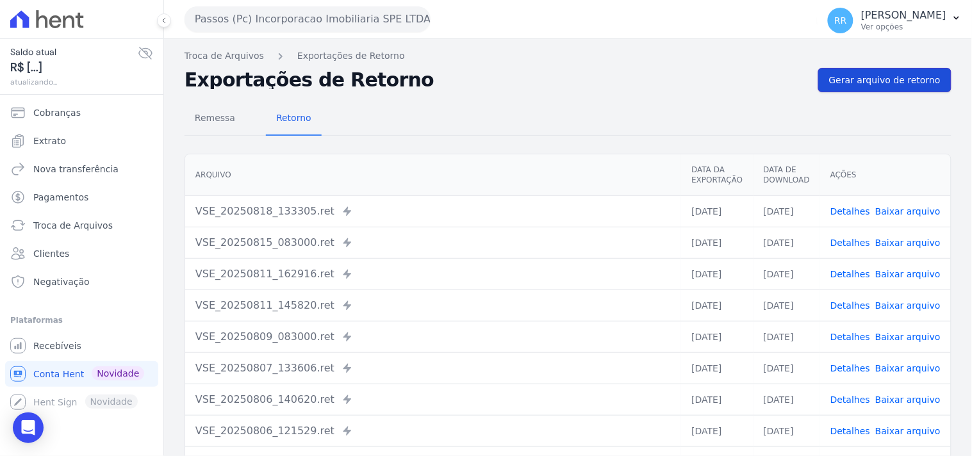
click at [886, 71] on link "Gerar arquivo de retorno" at bounding box center [884, 80] width 133 height 24
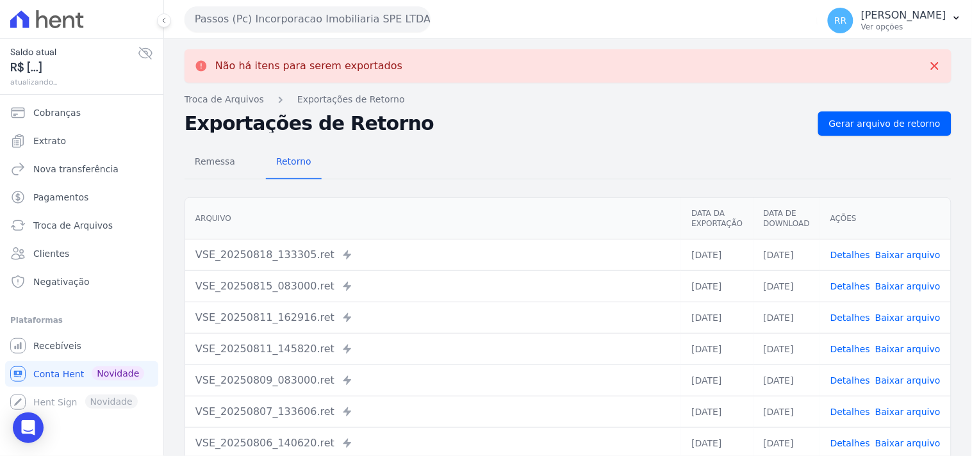
click at [295, 18] on button "Passos (Pc) Incorporacao Imobiliaria SPE LTDA" at bounding box center [308, 19] width 246 height 26
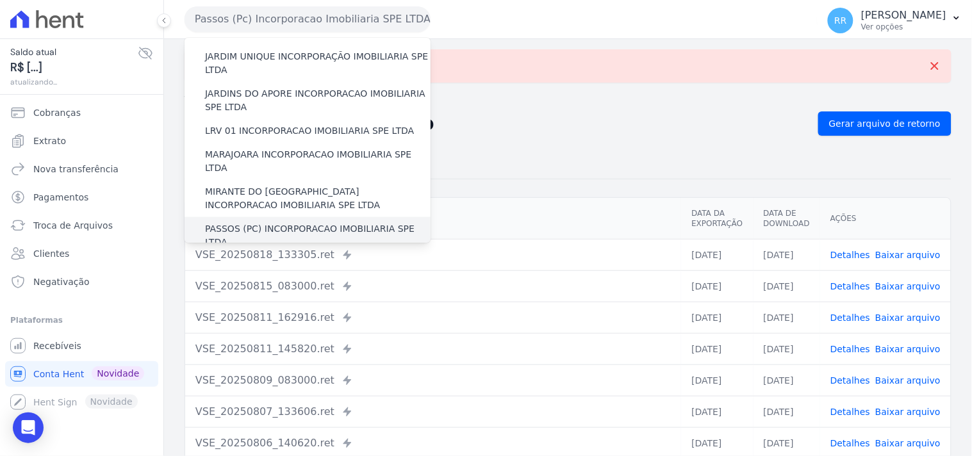
scroll to position [332, 0]
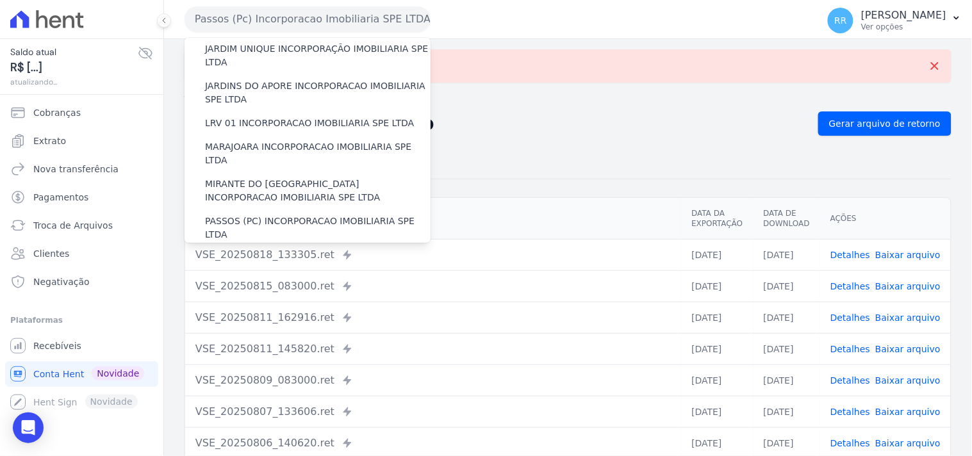
click at [253, 252] on label "POCOS INCORPORACAO IMOBILIARIA LTDA" at bounding box center [300, 258] width 190 height 13
click at [0, 0] on input "POCOS INCORPORACAO IMOBILIARIA LTDA" at bounding box center [0, 0] width 0 height 0
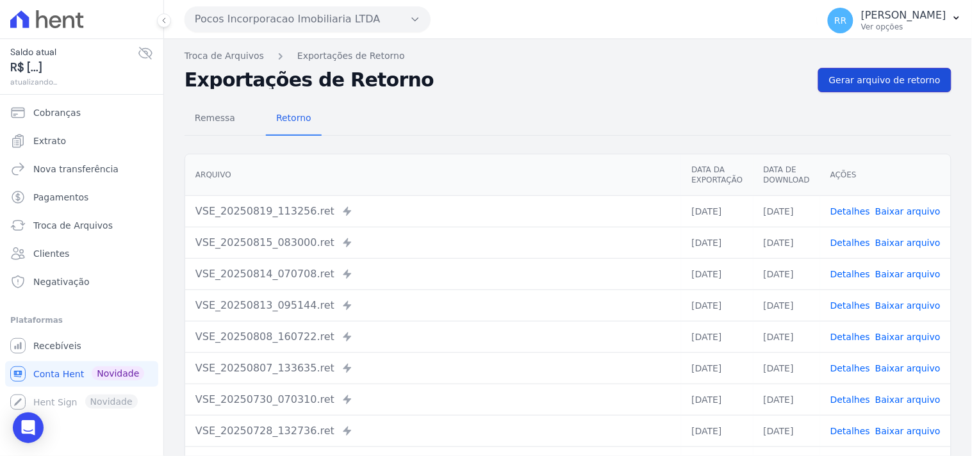
click at [889, 78] on span "Gerar arquivo de retorno" at bounding box center [884, 80] width 111 height 13
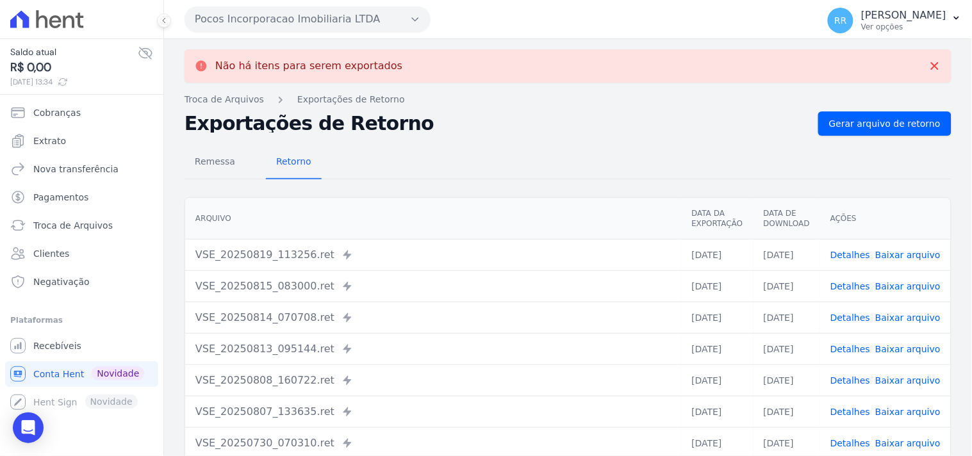
click at [313, 24] on button "Pocos Incorporacao Imobiliaria LTDA" at bounding box center [308, 19] width 246 height 26
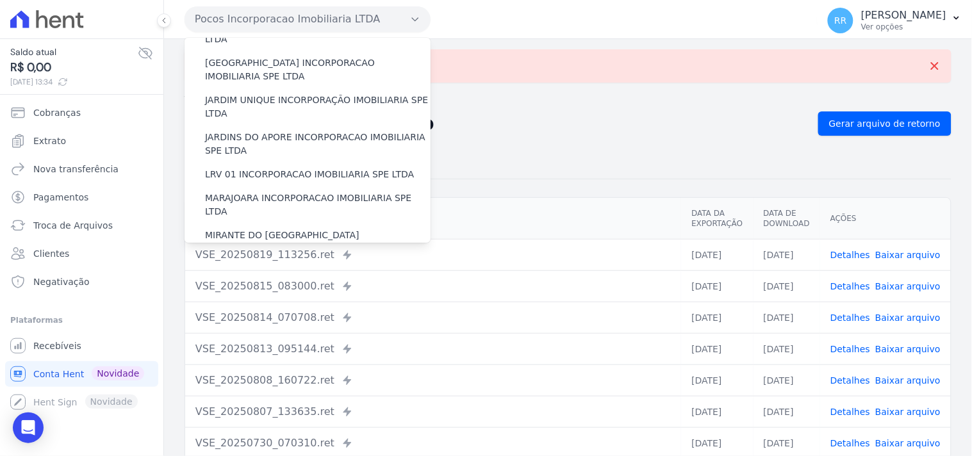
scroll to position [427, 0]
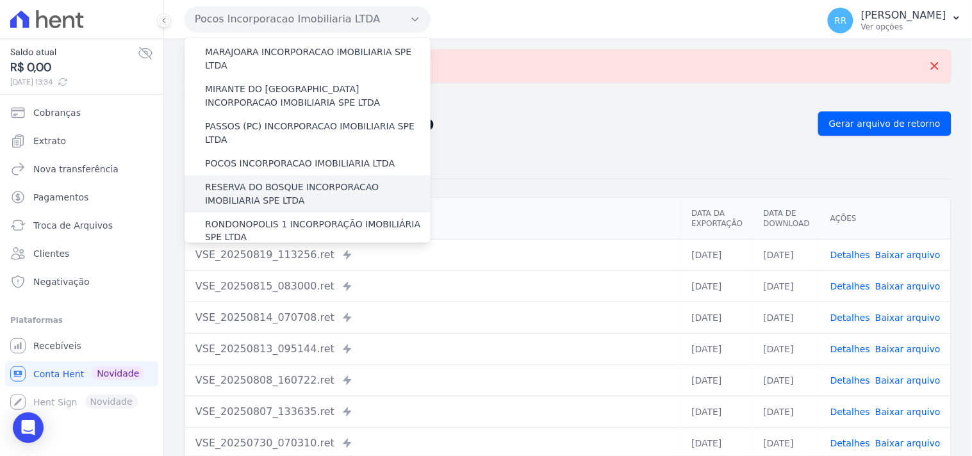
click at [252, 181] on label "RESERVA DO BOSQUE INCORPORACAO IMOBILIARIA SPE LTDA" at bounding box center [318, 194] width 226 height 27
click at [0, 0] on input "RESERVA DO BOSQUE INCORPORACAO IMOBILIARIA SPE LTDA" at bounding box center [0, 0] width 0 height 0
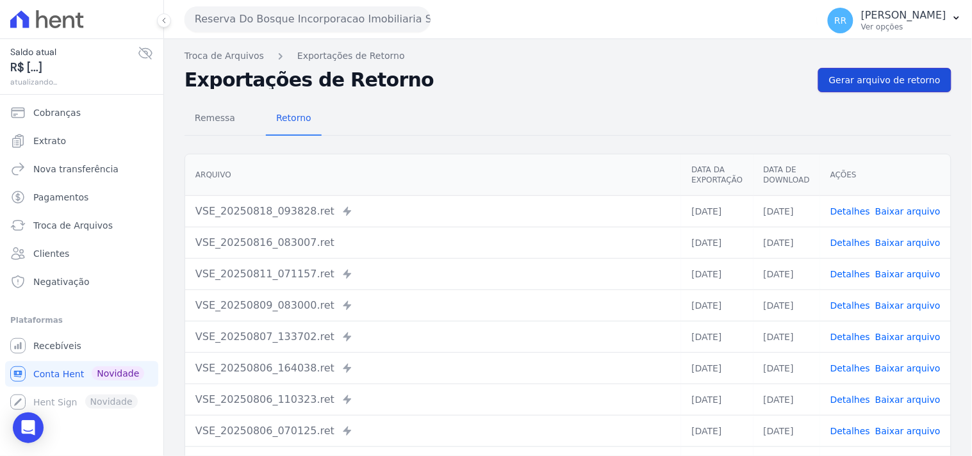
click at [892, 84] on span "Gerar arquivo de retorno" at bounding box center [884, 80] width 111 height 13
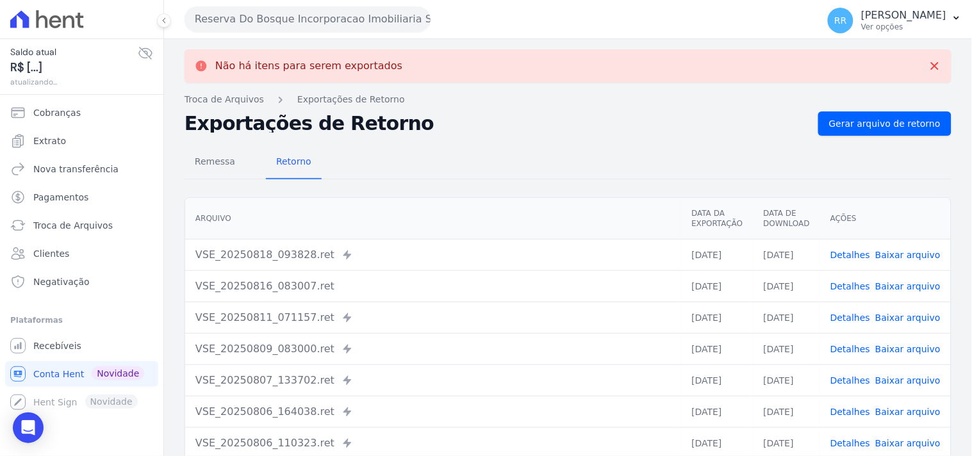
click at [306, 23] on button "Reserva Do Bosque Incorporacao Imobiliaria SPE LTDA" at bounding box center [308, 19] width 246 height 26
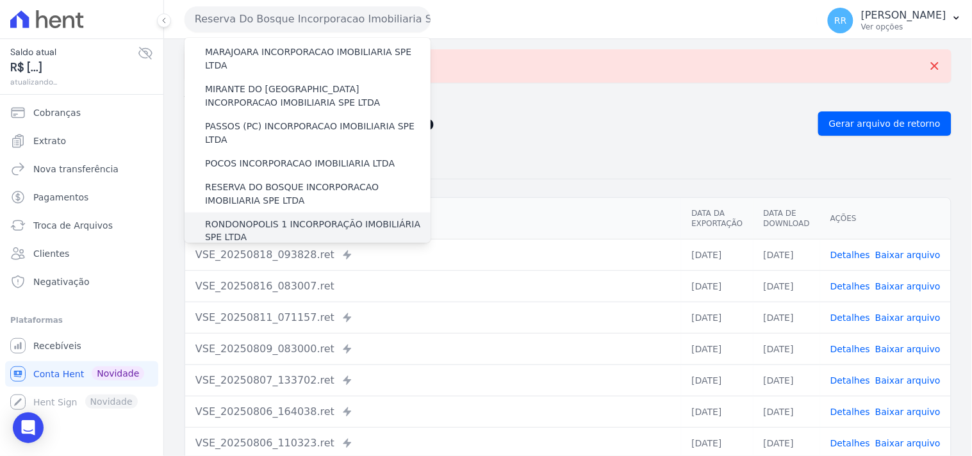
click at [276, 218] on label "RONDONOPOLIS 1 INCORPORAÇÃO IMOBILIÁRIA SPE LTDA" at bounding box center [318, 231] width 226 height 27
click at [0, 0] on input "RONDONOPOLIS 1 INCORPORAÇÃO IMOBILIÁRIA SPE LTDA" at bounding box center [0, 0] width 0 height 0
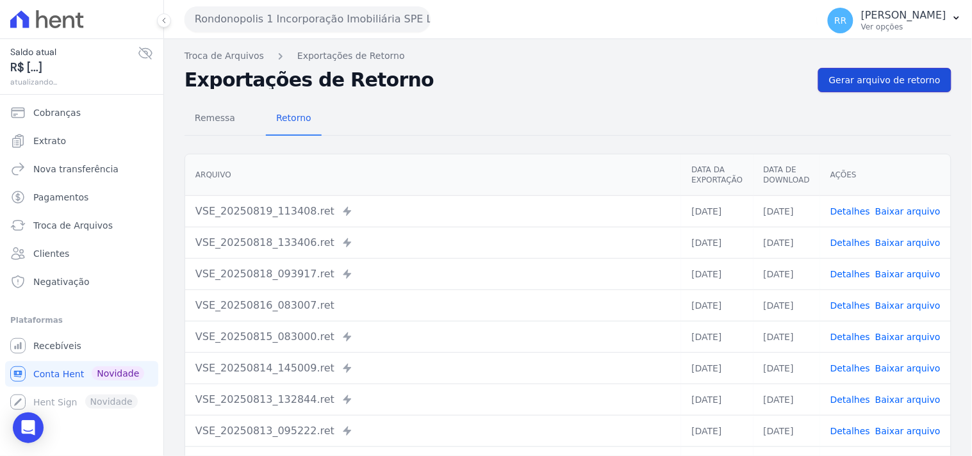
click at [874, 84] on span "Gerar arquivo de retorno" at bounding box center [884, 80] width 111 height 13
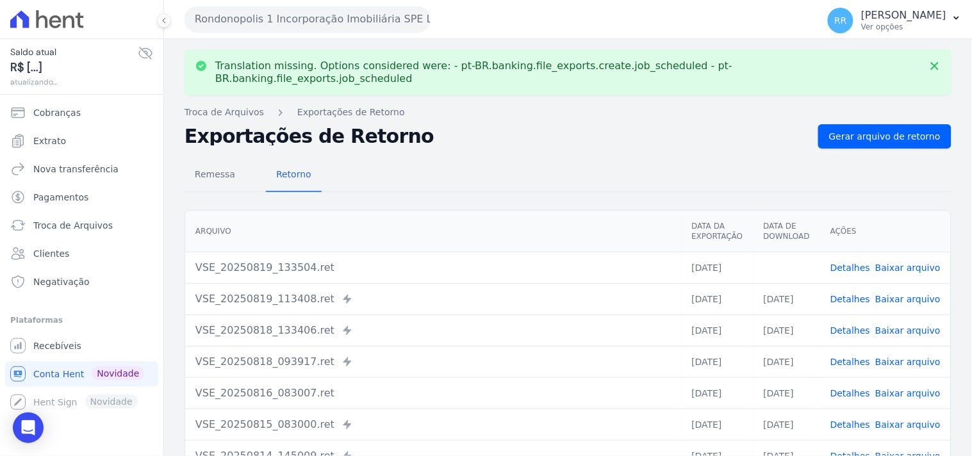
click at [901, 263] on link "Baixar arquivo" at bounding box center [907, 268] width 65 height 10
click at [398, 452] on td "VSE_20250814_145009.ret Enviado para Nexxera em: [DATE] 14:50" at bounding box center [433, 455] width 496 height 31
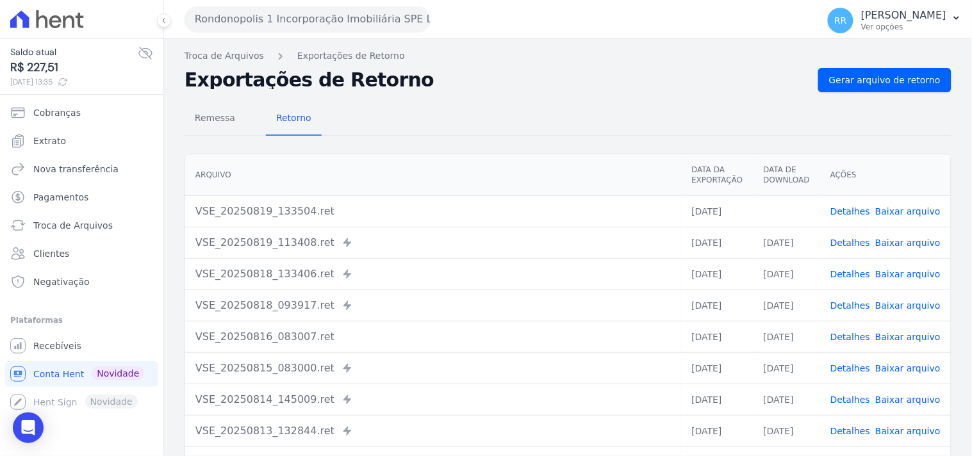
click at [500, 185] on th "Arquivo" at bounding box center [433, 175] width 496 height 42
click at [315, 14] on button "Rondonopolis 1 Incorporação Imobiliária SPE LTDA" at bounding box center [308, 19] width 246 height 26
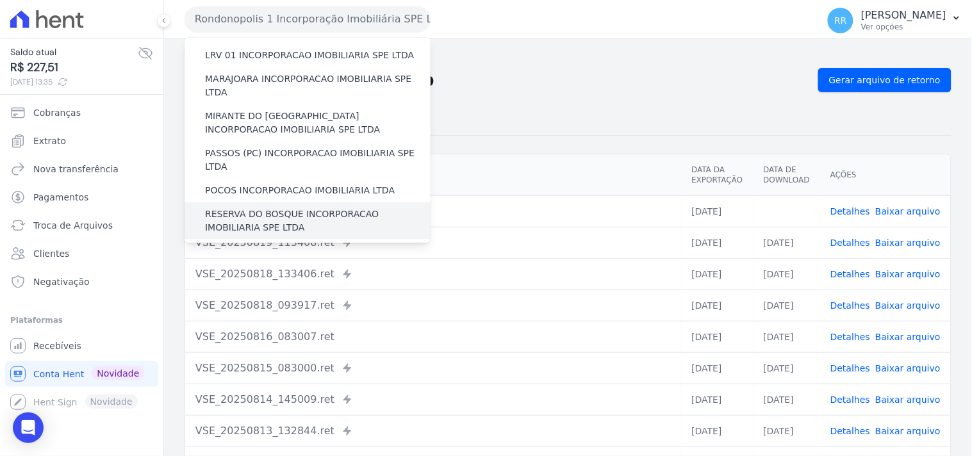
scroll to position [404, 0]
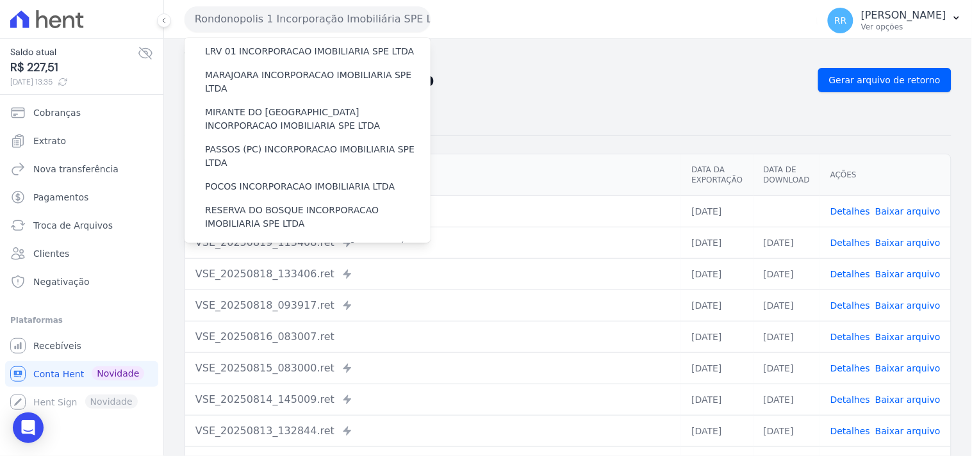
click at [272, 278] on label "SOFIA INCORPORADORA LTDA" at bounding box center [272, 284] width 134 height 13
click at [0, 0] on input "SOFIA INCORPORADORA LTDA" at bounding box center [0, 0] width 0 height 0
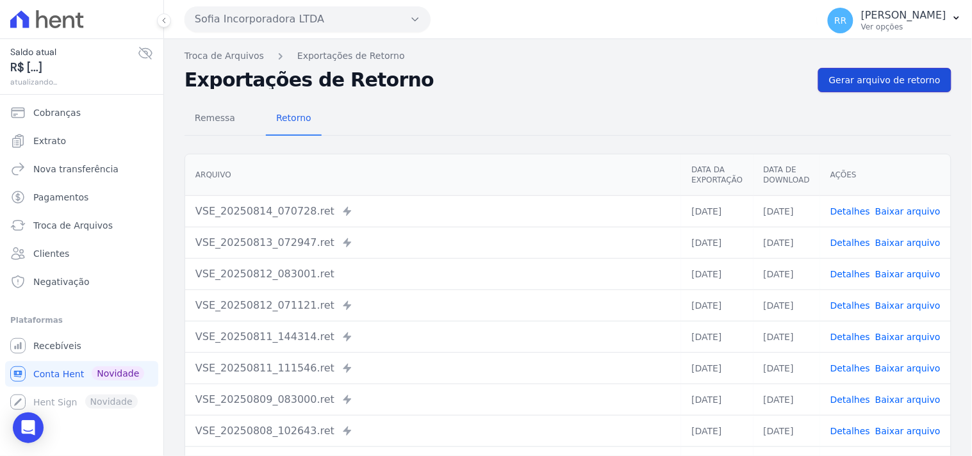
click at [883, 87] on link "Gerar arquivo de retorno" at bounding box center [884, 80] width 133 height 24
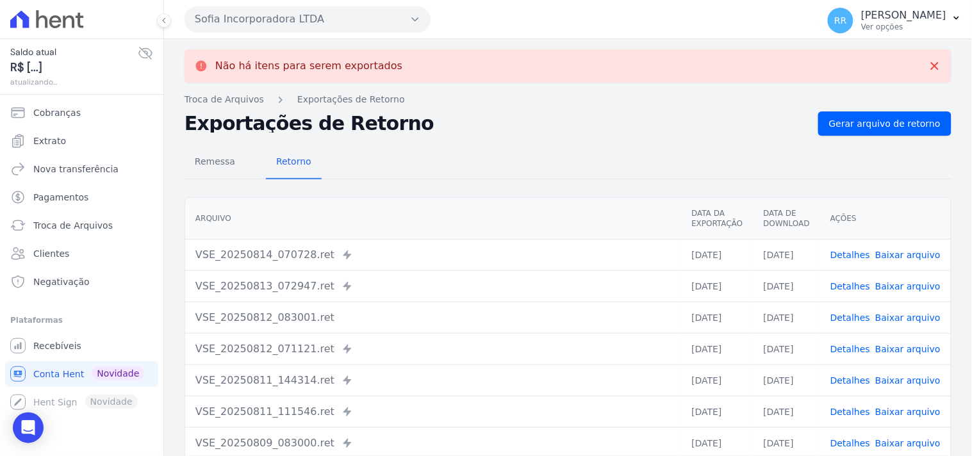
click at [259, 27] on button "Sofia Incorporadora LTDA" at bounding box center [308, 19] width 246 height 26
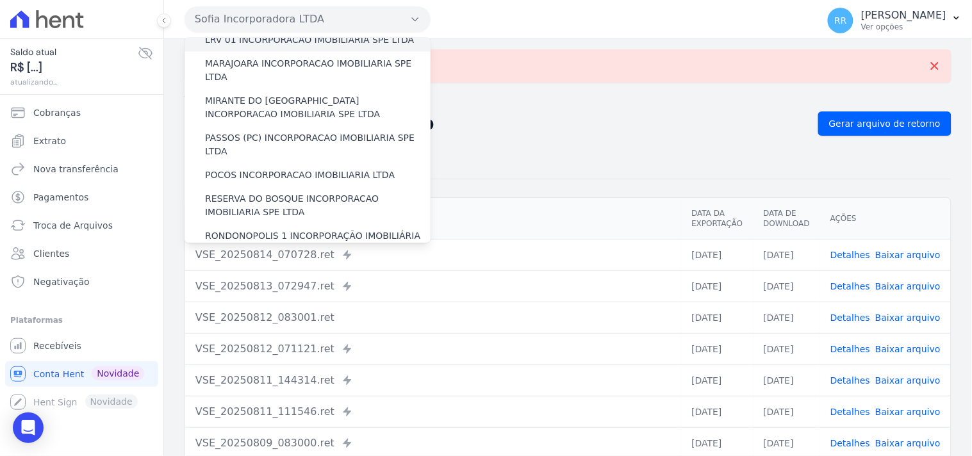
scroll to position [475, 0]
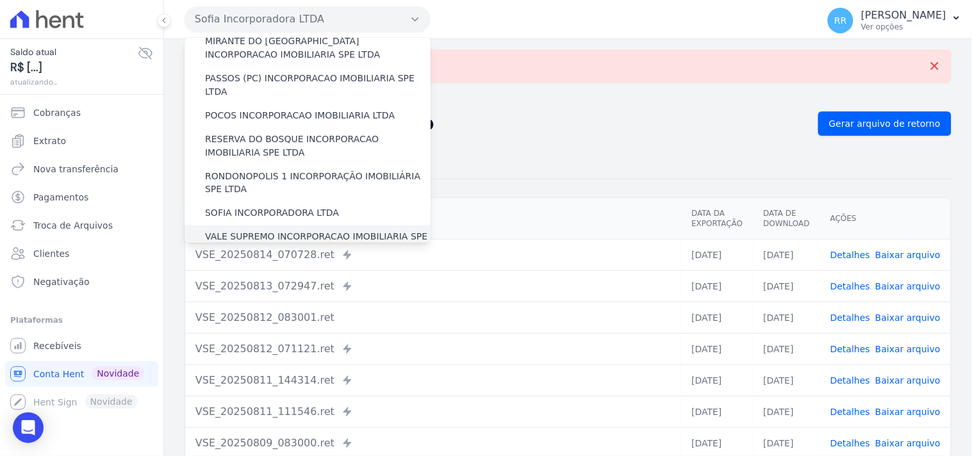
click at [247, 231] on label "VALE SUPREMO INCORPORACAO IMOBILIARIA SPE LTDA" at bounding box center [318, 244] width 226 height 27
click at [0, 0] on input "VALE SUPREMO INCORPORACAO IMOBILIARIA SPE LTDA" at bounding box center [0, 0] width 0 height 0
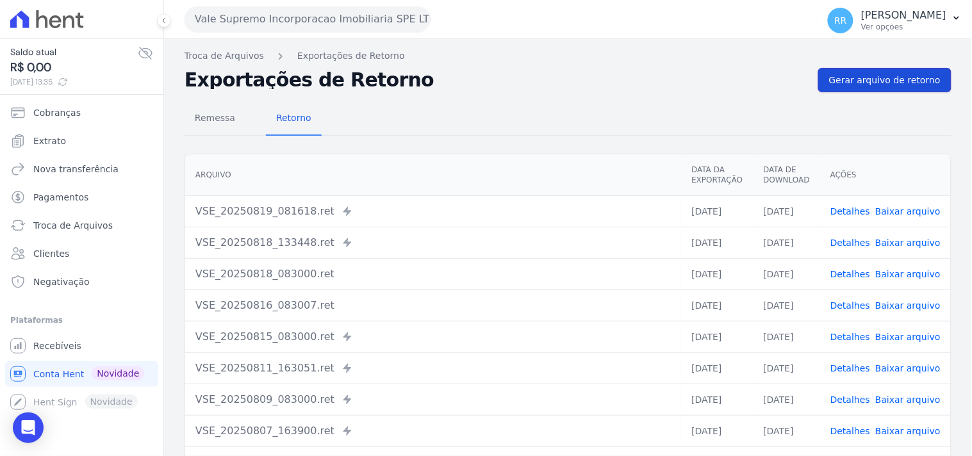
click at [857, 78] on span "Gerar arquivo de retorno" at bounding box center [884, 80] width 111 height 13
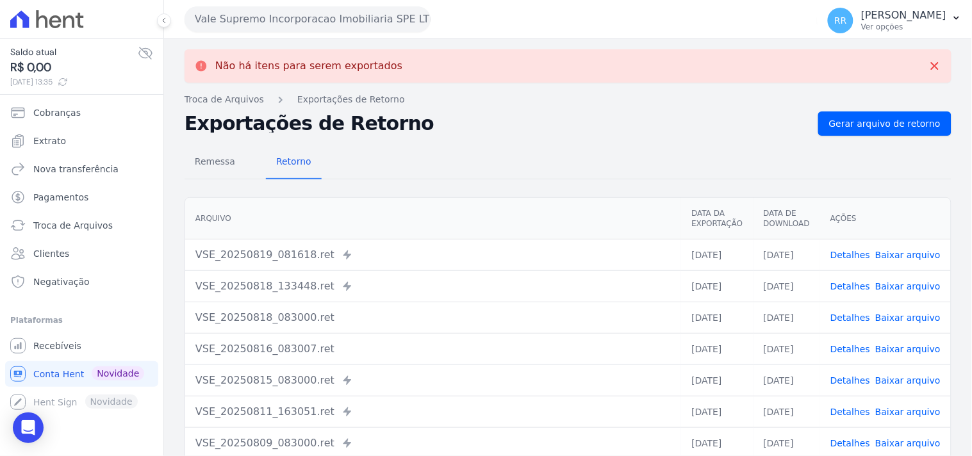
click at [332, 18] on button "Vale Supremo Incorporacao Imobiliaria SPE LTDA" at bounding box center [308, 19] width 246 height 26
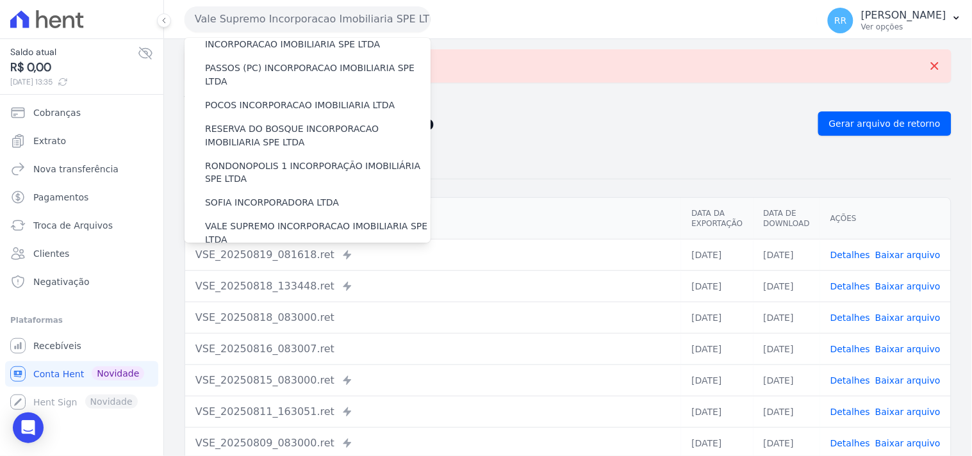
scroll to position [572, 0]
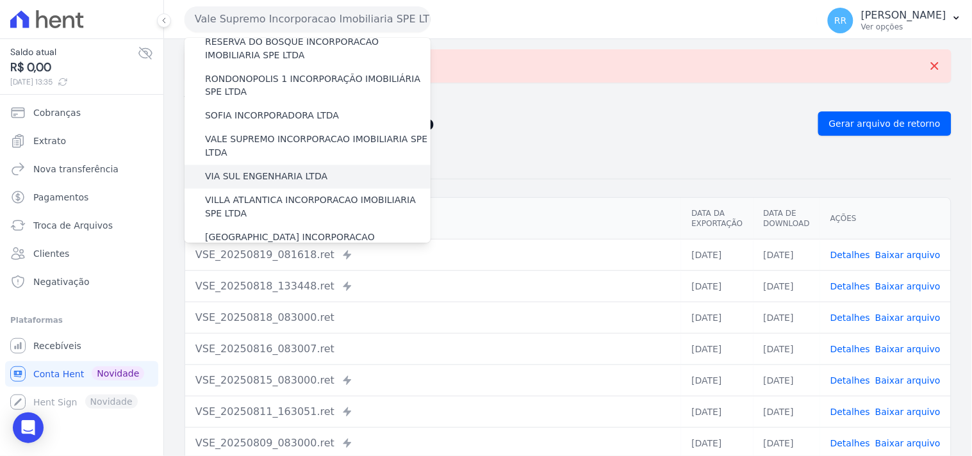
click at [259, 170] on label "VIA SUL ENGENHARIA LTDA" at bounding box center [266, 176] width 122 height 13
click at [0, 0] on input "VIA SUL ENGENHARIA LTDA" at bounding box center [0, 0] width 0 height 0
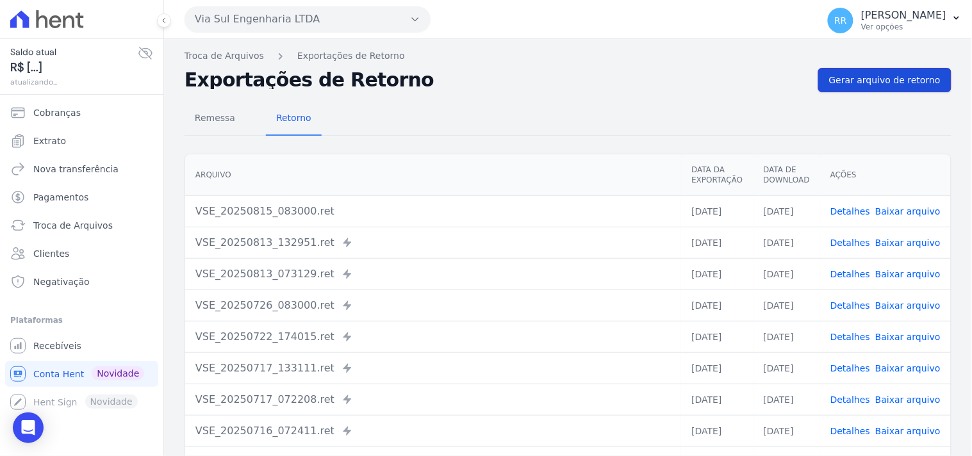
click at [874, 86] on span "Gerar arquivo de retorno" at bounding box center [884, 80] width 111 height 13
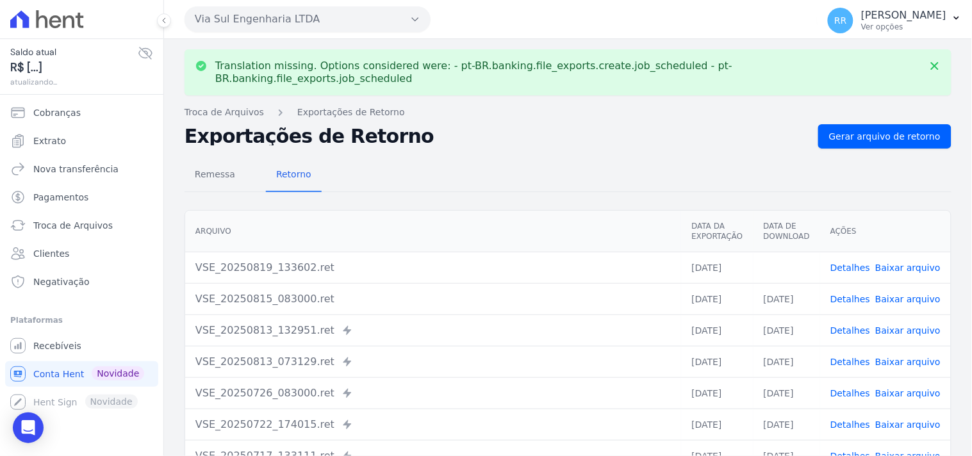
click at [259, 18] on button "Via Sul Engenharia LTDA" at bounding box center [308, 19] width 246 height 26
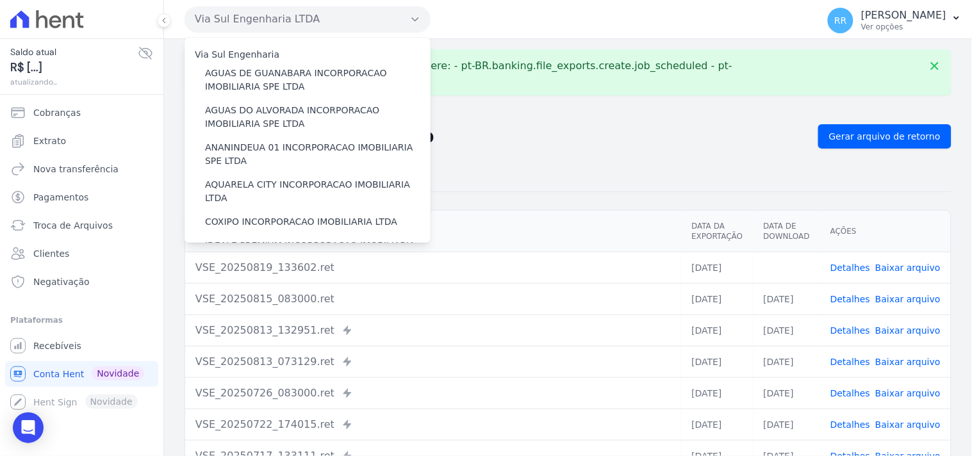
click at [681, 110] on div "Translation missing. Options considered were: - pt-BR.banking.file_exports.crea…" at bounding box center [568, 330] width 808 height 583
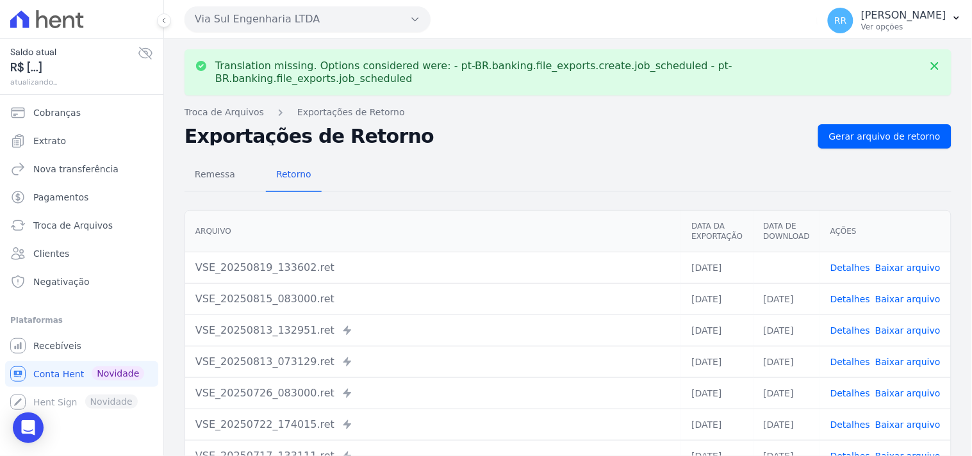
click at [903, 263] on link "Baixar arquivo" at bounding box center [907, 268] width 65 height 10
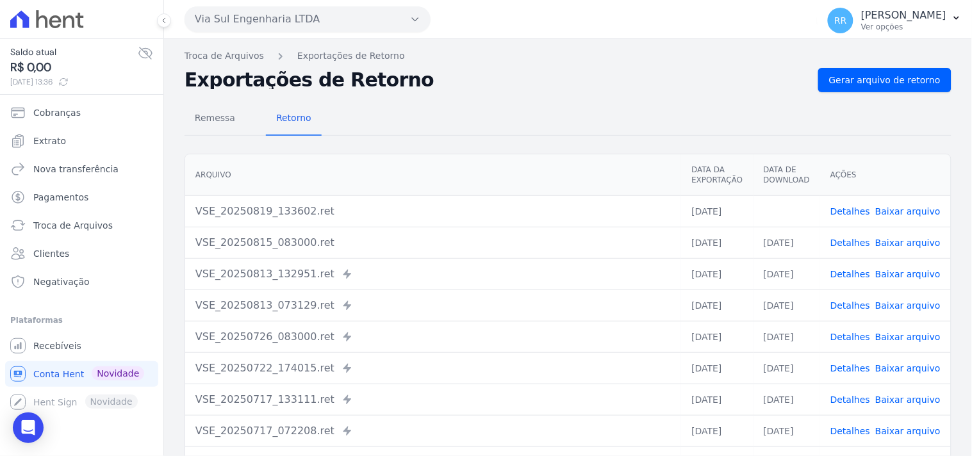
click at [452, 128] on div "Remessa Retorno" at bounding box center [568, 119] width 767 height 33
click at [257, 21] on button "Via Sul Engenharia LTDA" at bounding box center [308, 19] width 246 height 26
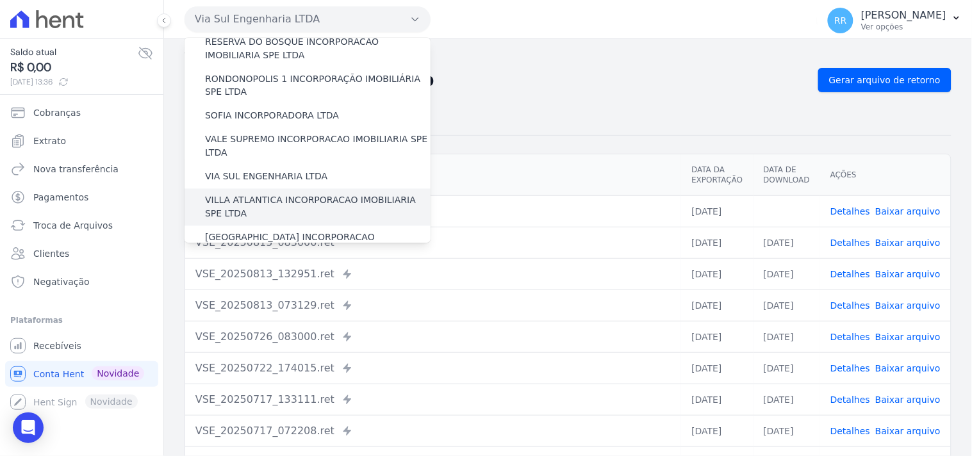
click at [282, 194] on label "VILLA ATLANTICA INCORPORACAO IMOBILIARIA SPE LTDA" at bounding box center [318, 207] width 226 height 27
click at [0, 0] on input "VILLA ATLANTICA INCORPORACAO IMOBILIARIA SPE LTDA" at bounding box center [0, 0] width 0 height 0
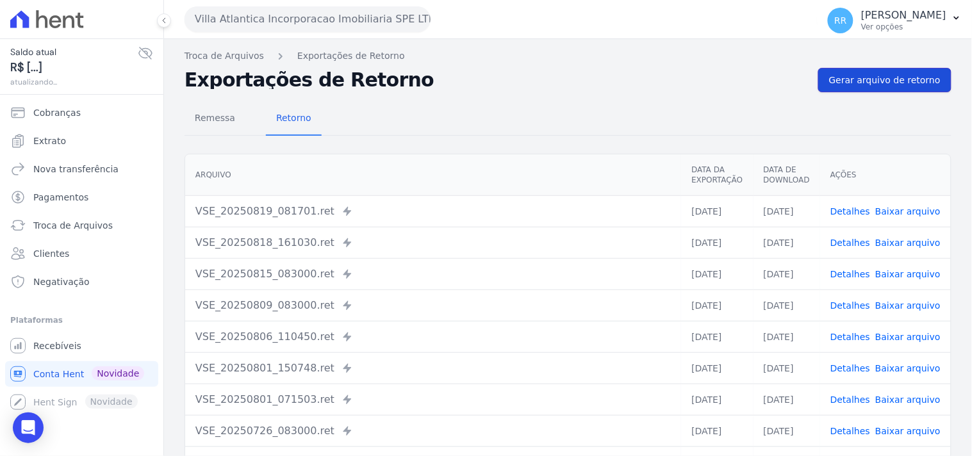
click at [818, 81] on link "Gerar arquivo de retorno" at bounding box center [884, 80] width 133 height 24
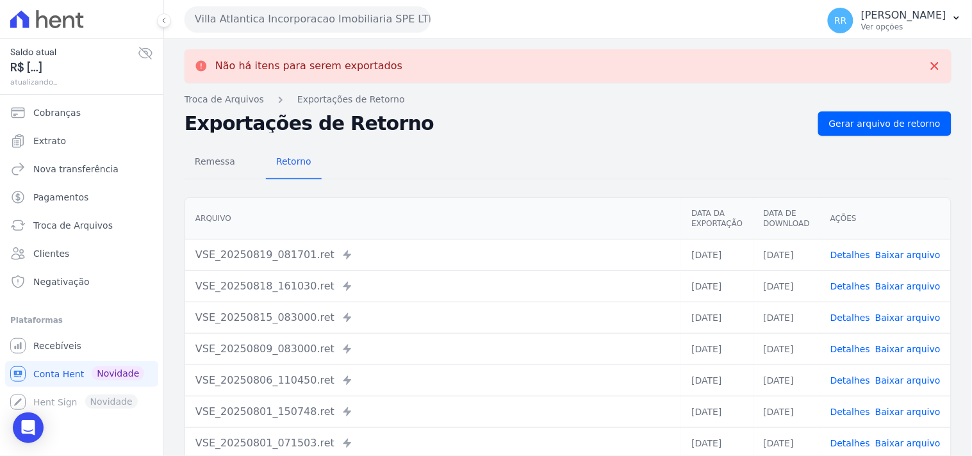
click at [304, 17] on button "Villa Atlantica Incorporacao Imobiliaria SPE LTDA" at bounding box center [308, 19] width 246 height 26
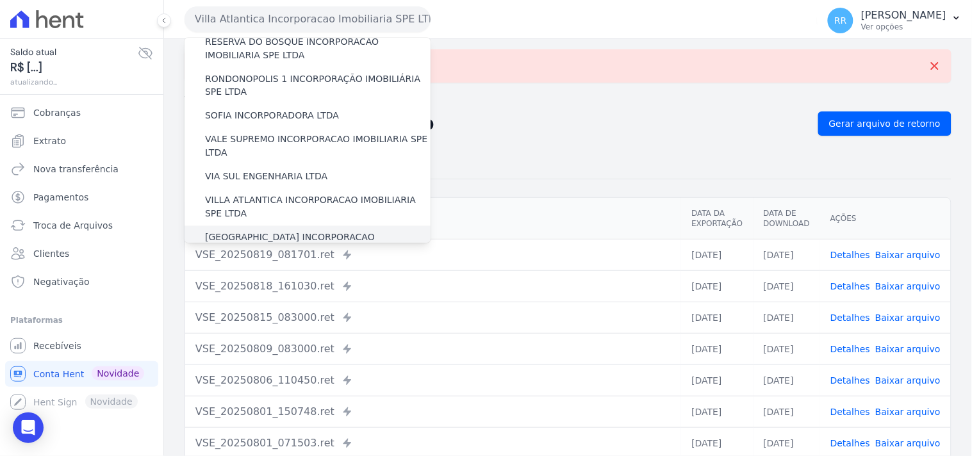
click at [267, 231] on label "[GEOGRAPHIC_DATA] INCORPORACAO IMOBILIARIA SPE LTDA" at bounding box center [318, 244] width 226 height 27
click at [0, 0] on input "[GEOGRAPHIC_DATA] INCORPORACAO IMOBILIARIA SPE LTDA" at bounding box center [0, 0] width 0 height 0
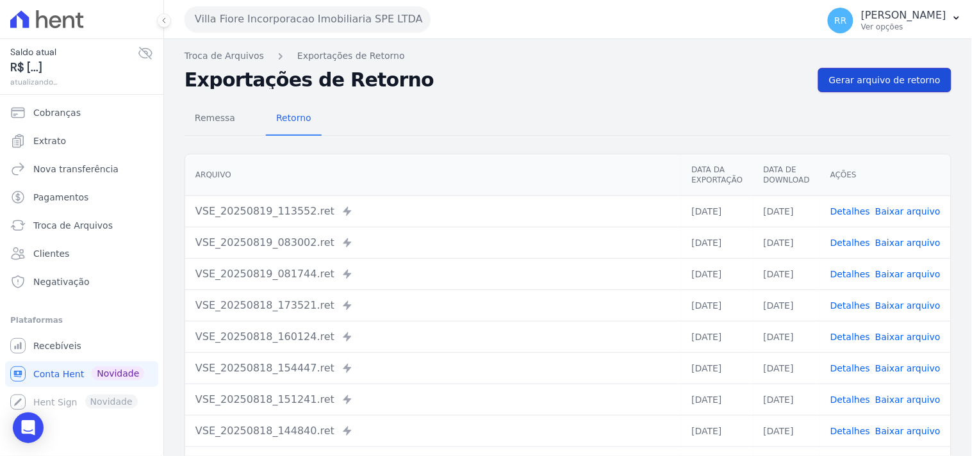
click at [867, 78] on span "Gerar arquivo de retorno" at bounding box center [884, 80] width 111 height 13
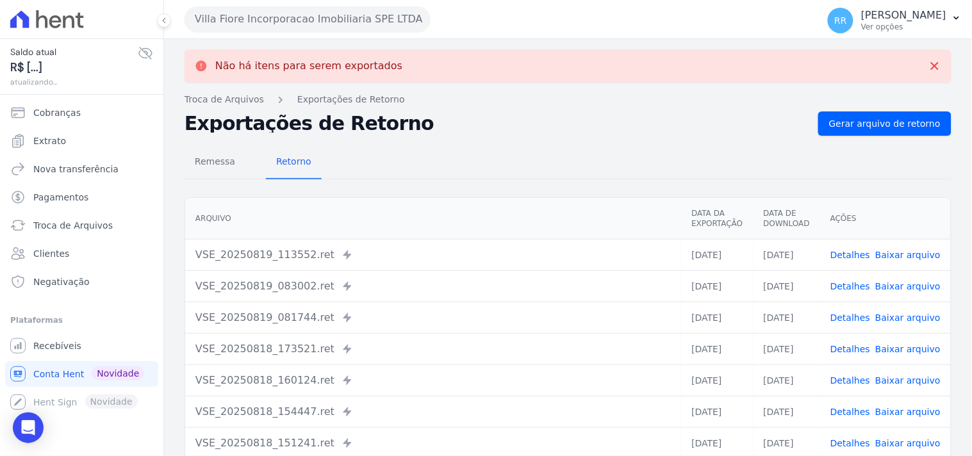
click at [412, 28] on button "Villa Fiore Incorporacao Imobiliaria SPE LTDA" at bounding box center [308, 19] width 246 height 26
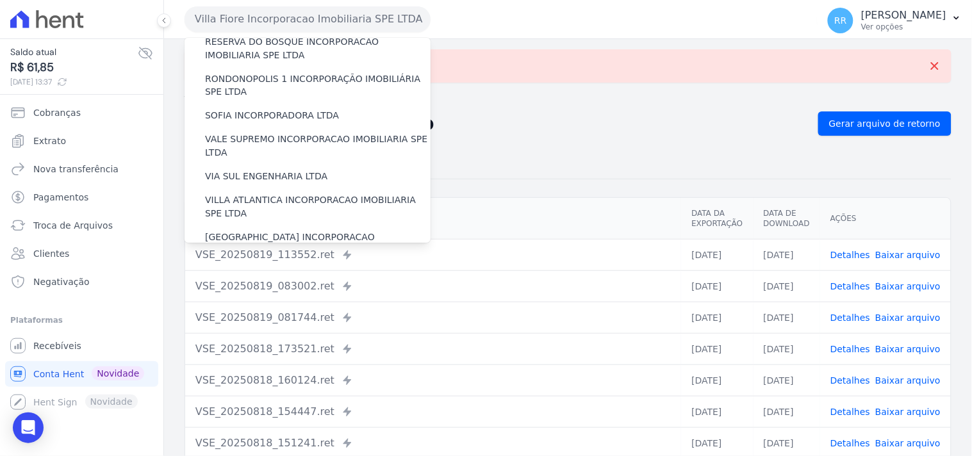
click at [324, 268] on label "VILLA TROPICAL INCORPORAÇÃO IMOBILIÁRIA SPE LTDA" at bounding box center [318, 281] width 226 height 27
click at [0, 0] on input "VILLA TROPICAL INCORPORAÇÃO IMOBILIÁRIA SPE LTDA" at bounding box center [0, 0] width 0 height 0
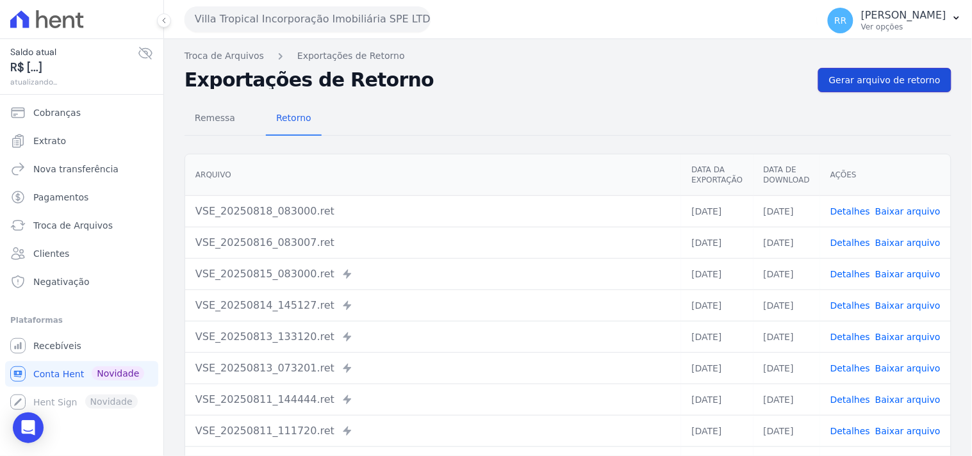
click at [875, 86] on span "Gerar arquivo de retorno" at bounding box center [884, 80] width 111 height 13
